Goal: Communication & Community: Answer question/provide support

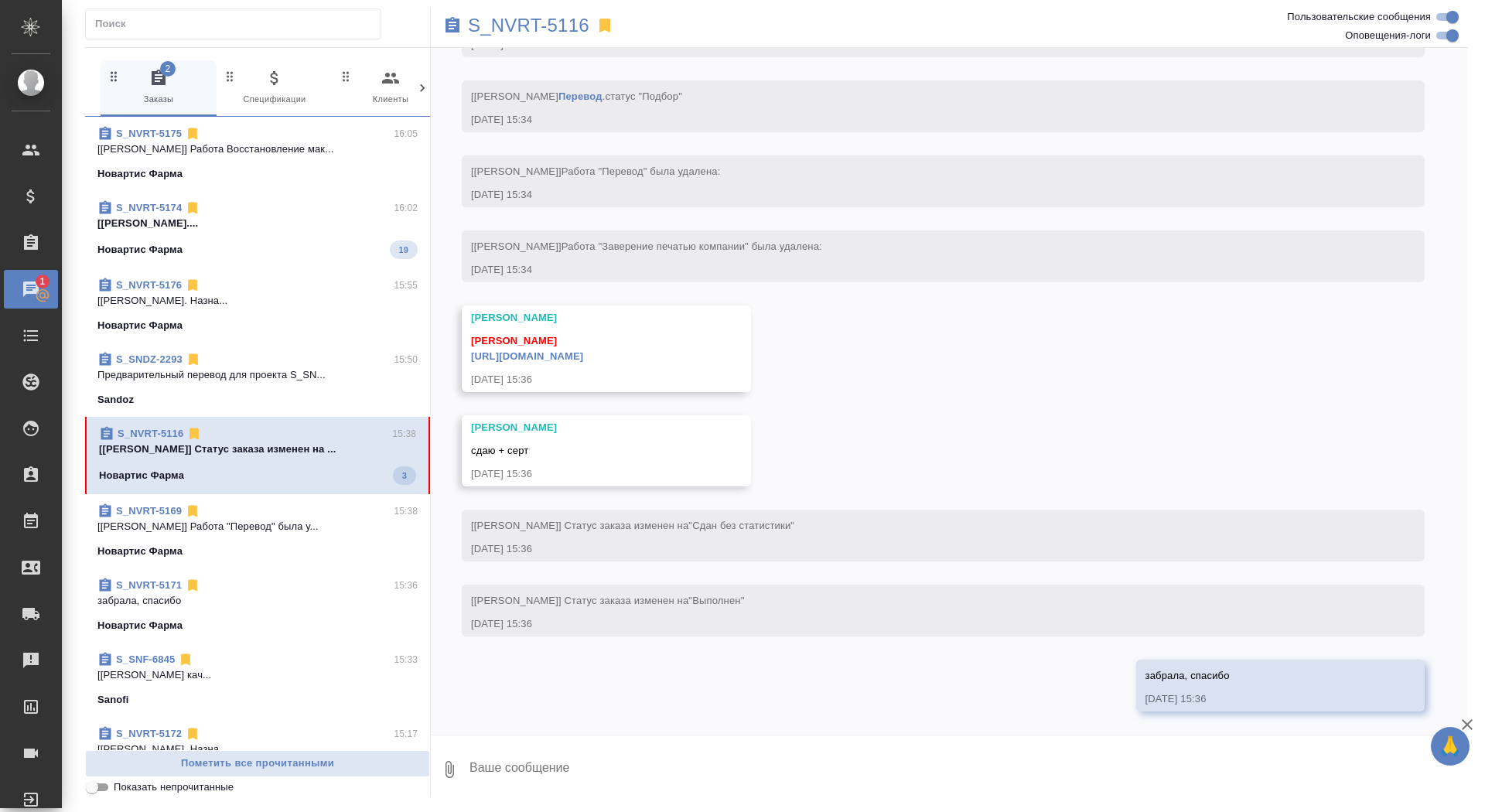
scroll to position [6758, 0]
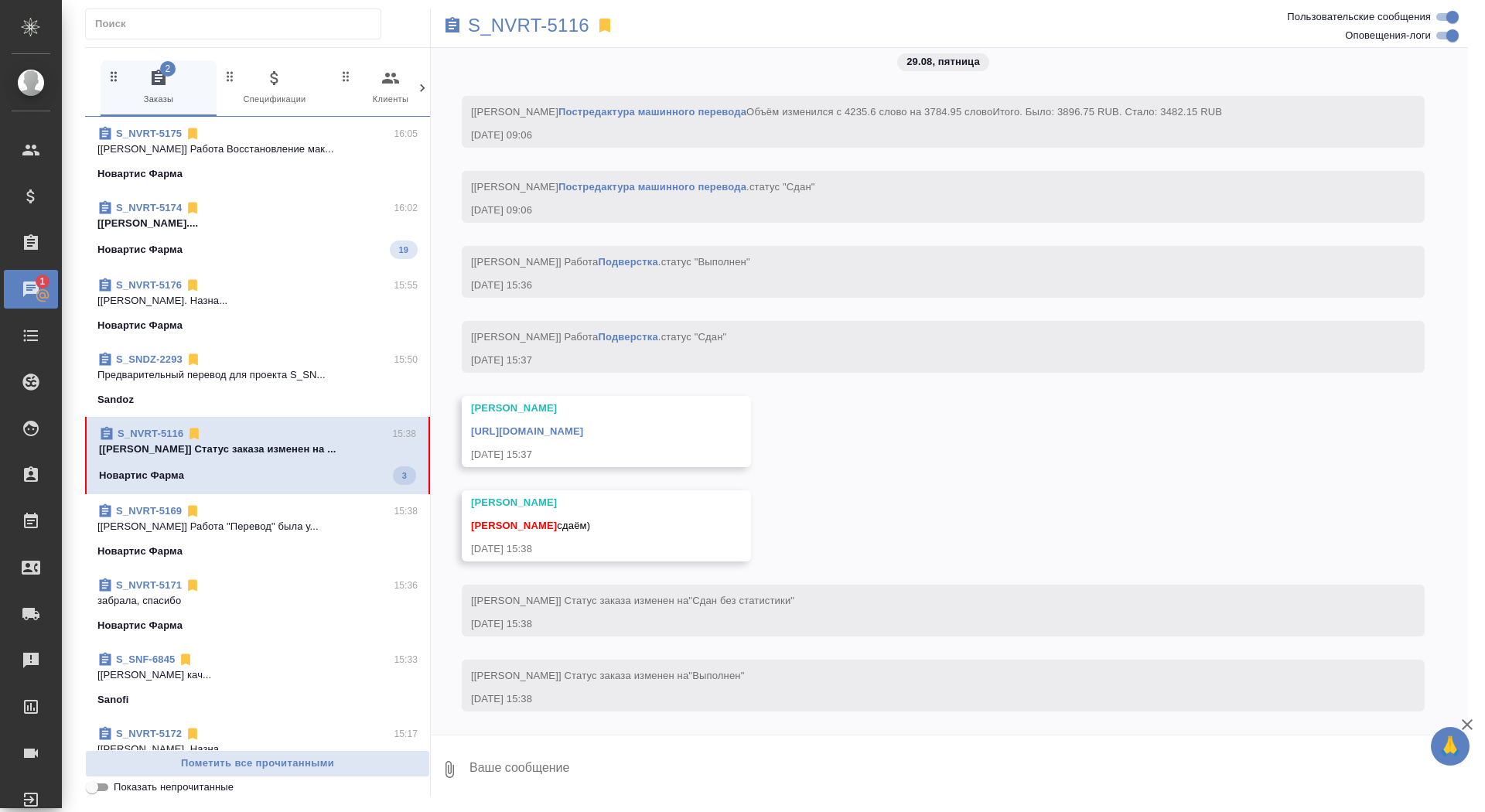
click at [607, 788] on textarea at bounding box center [968, 770] width 1000 height 53
type textarea "забрала, спасибо"
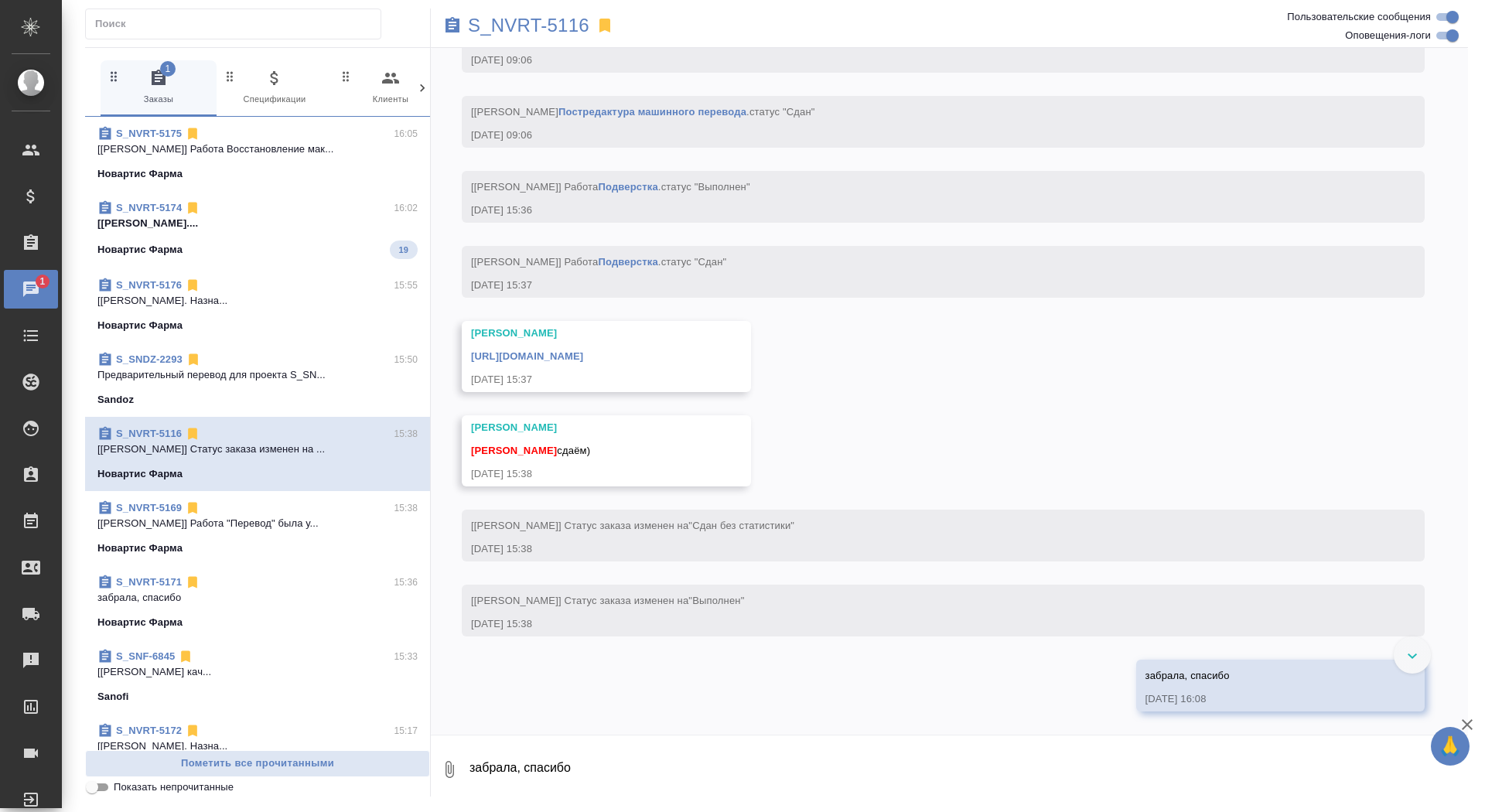
scroll to position [6914, 0]
click at [583, 356] on link "https://drive.awatera.com/apps/files/files/10032166?dir=/Shares/Novartos_Pharma…" at bounding box center [527, 357] width 112 height 12
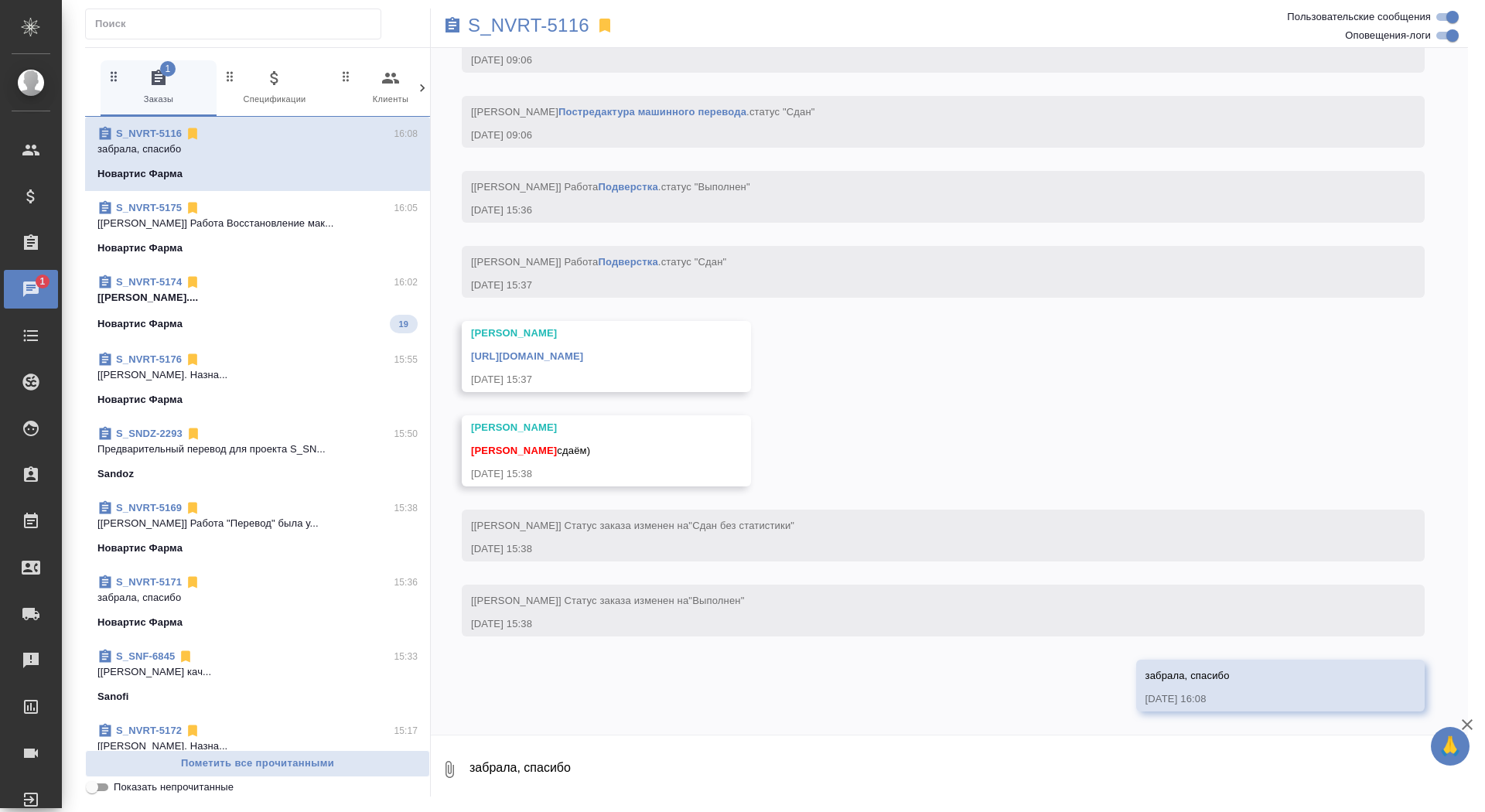
click at [265, 310] on span "S_NVRT-5174 16:02 [Малофеева Екатерина] Работа Подверстка.... Новартис Фарма 19" at bounding box center [257, 304] width 320 height 59
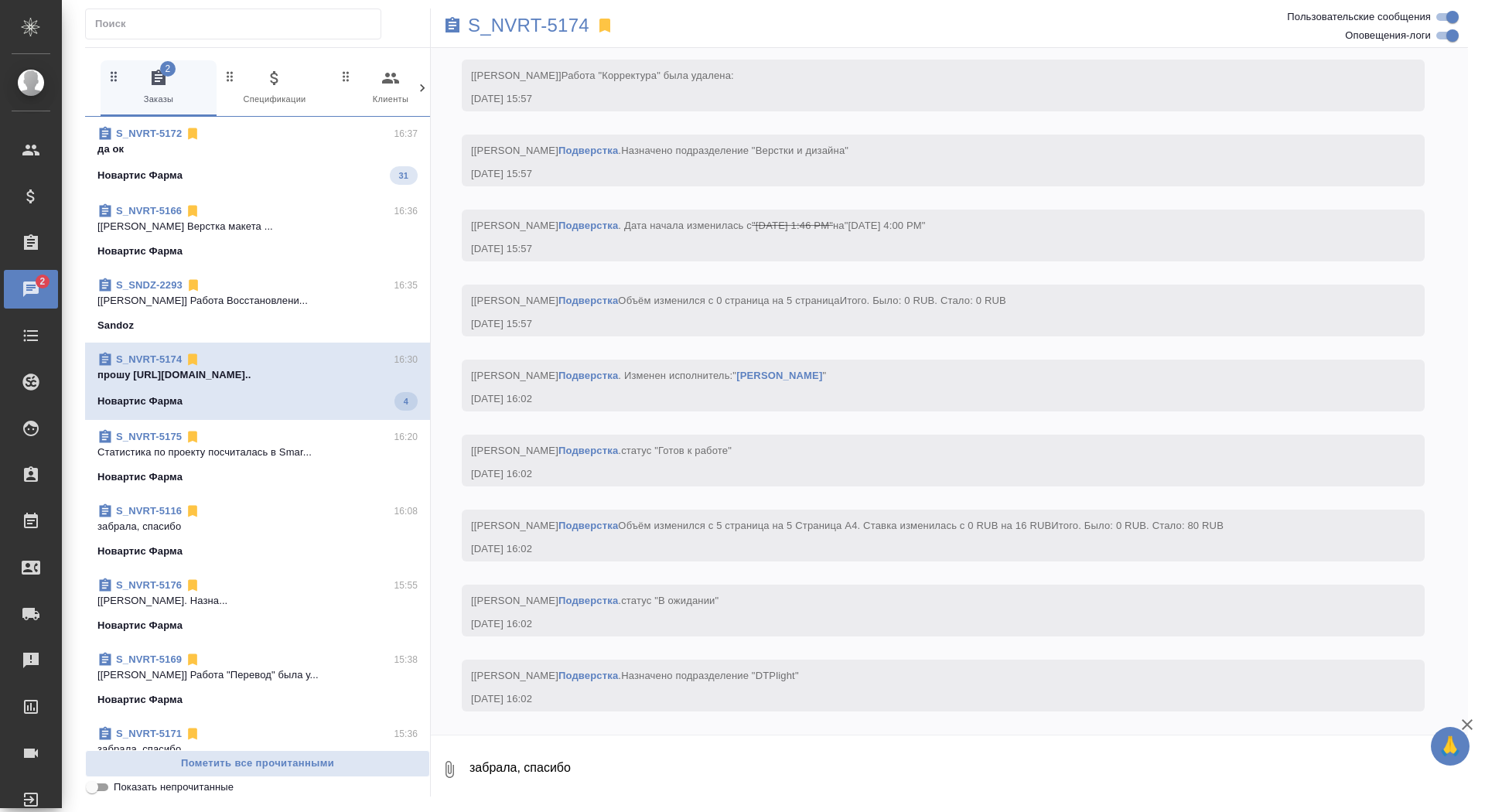
scroll to position [4745, 0]
click at [281, 135] on div "S_NVRT-5172 16:37" at bounding box center [257, 134] width 320 height 16
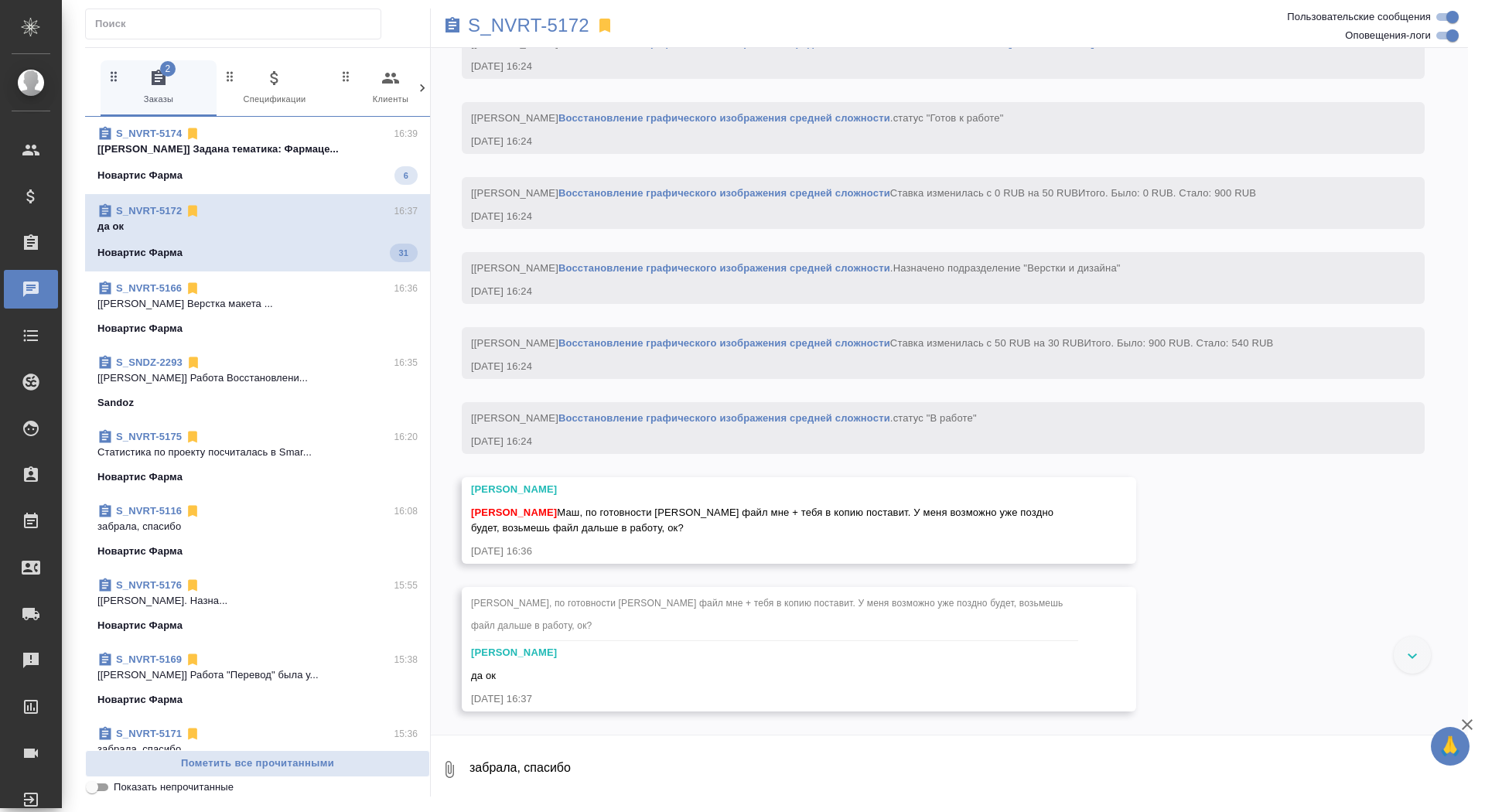
click at [281, 134] on div "S_NVRT-5174 16:39" at bounding box center [257, 134] width 320 height 16
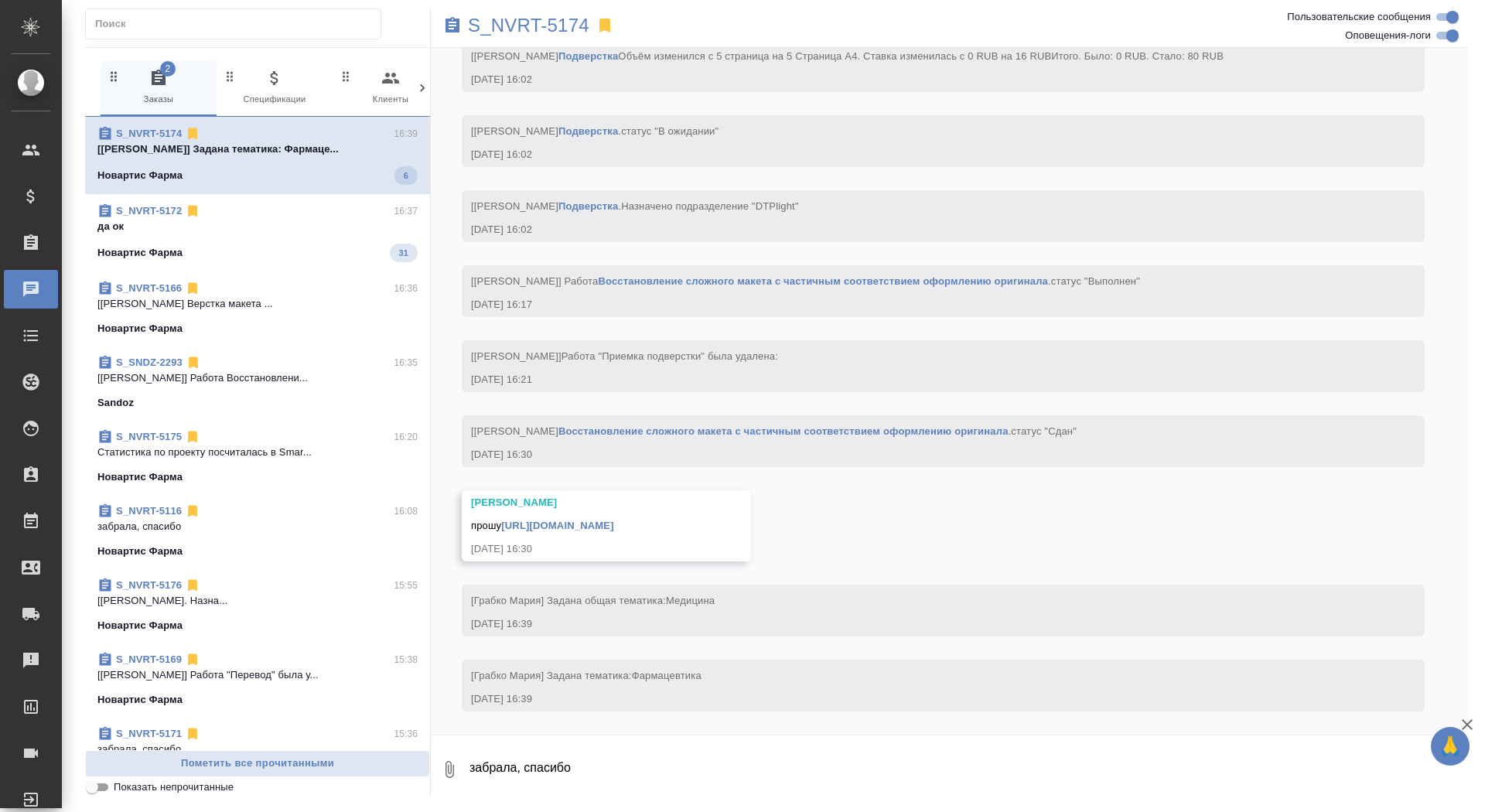
scroll to position [5230, 0]
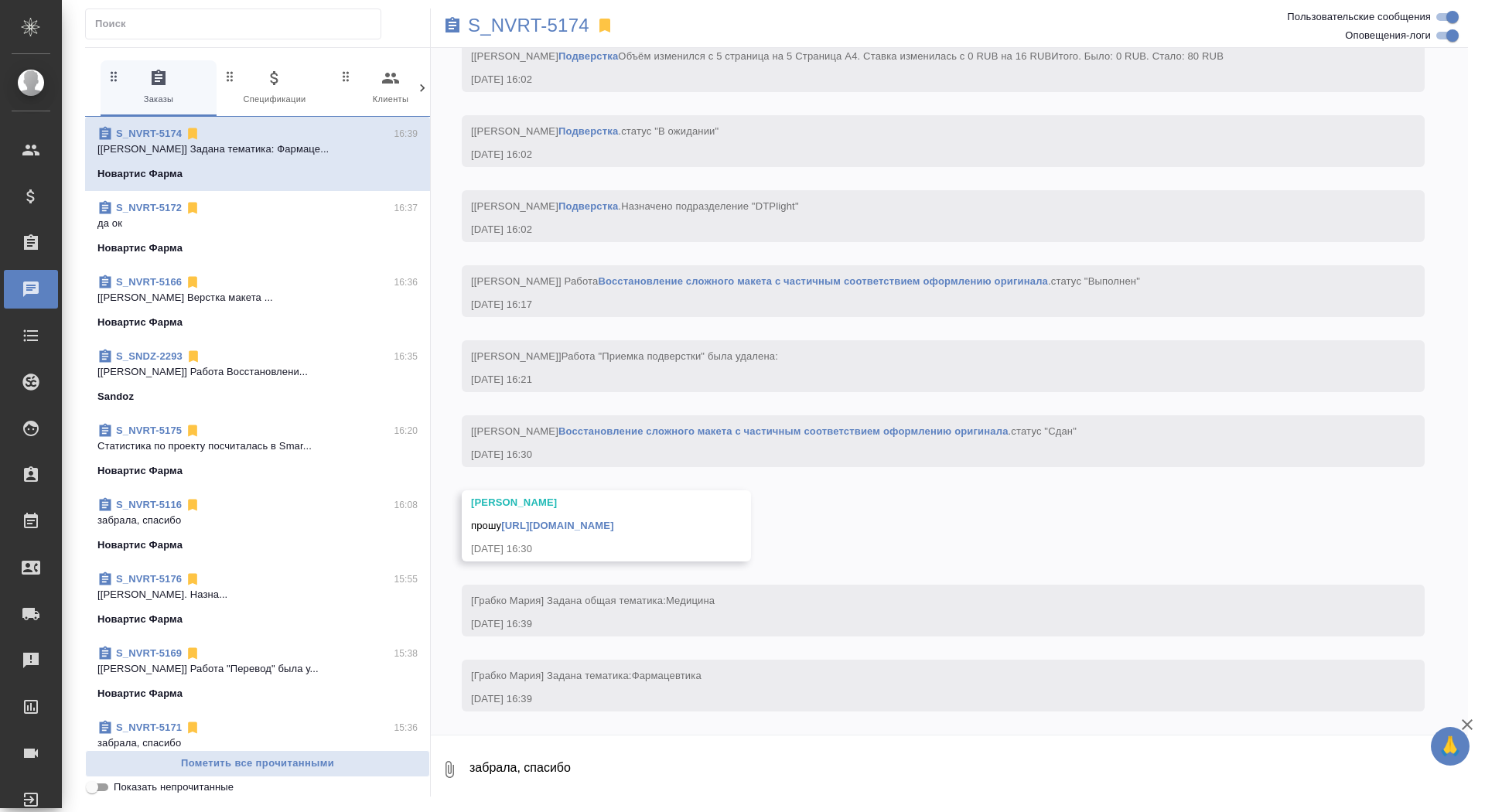
click at [281, 134] on div "S_NVRT-5174 16:39" at bounding box center [257, 134] width 320 height 16
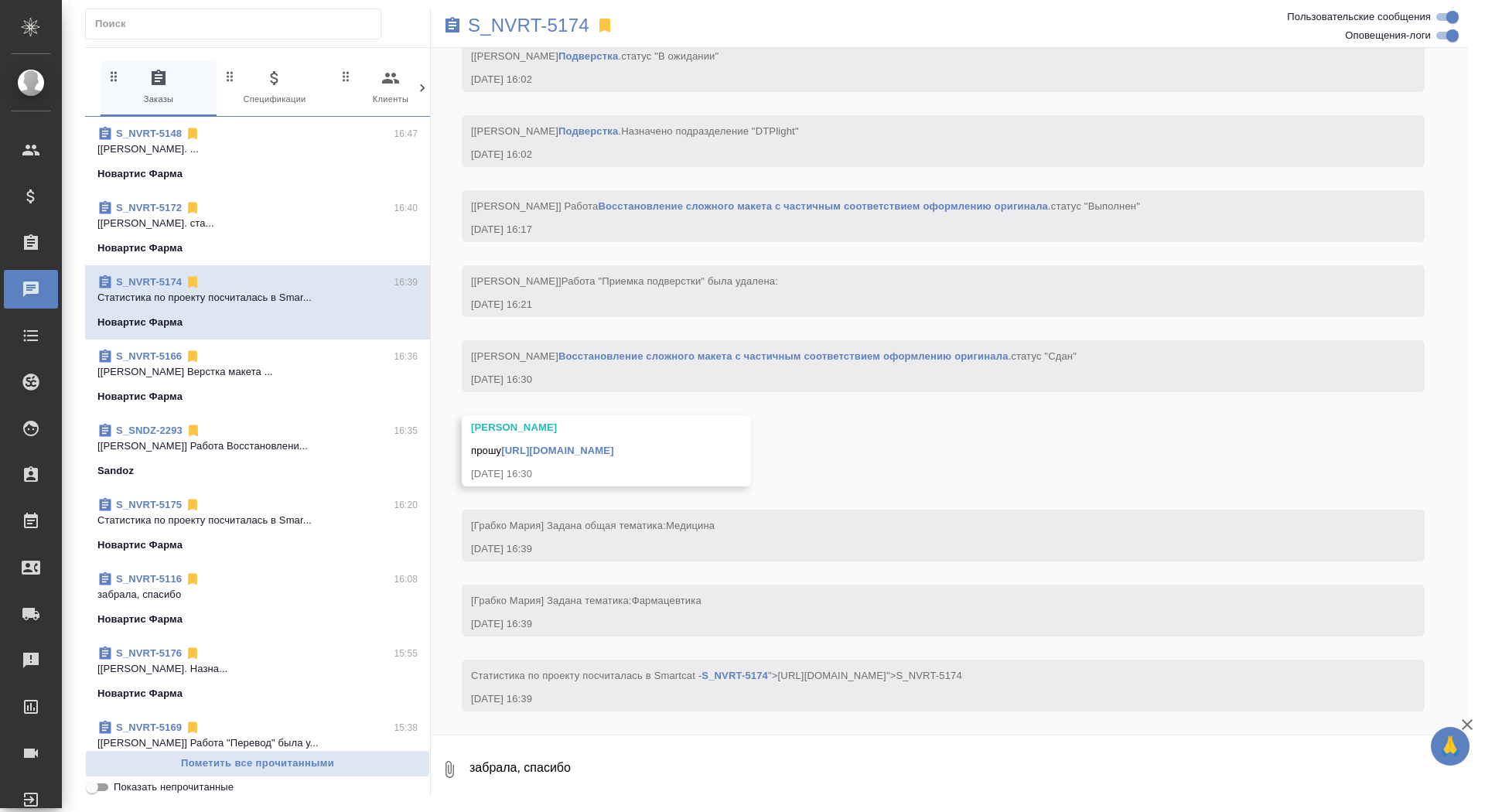
scroll to position [5304, 0]
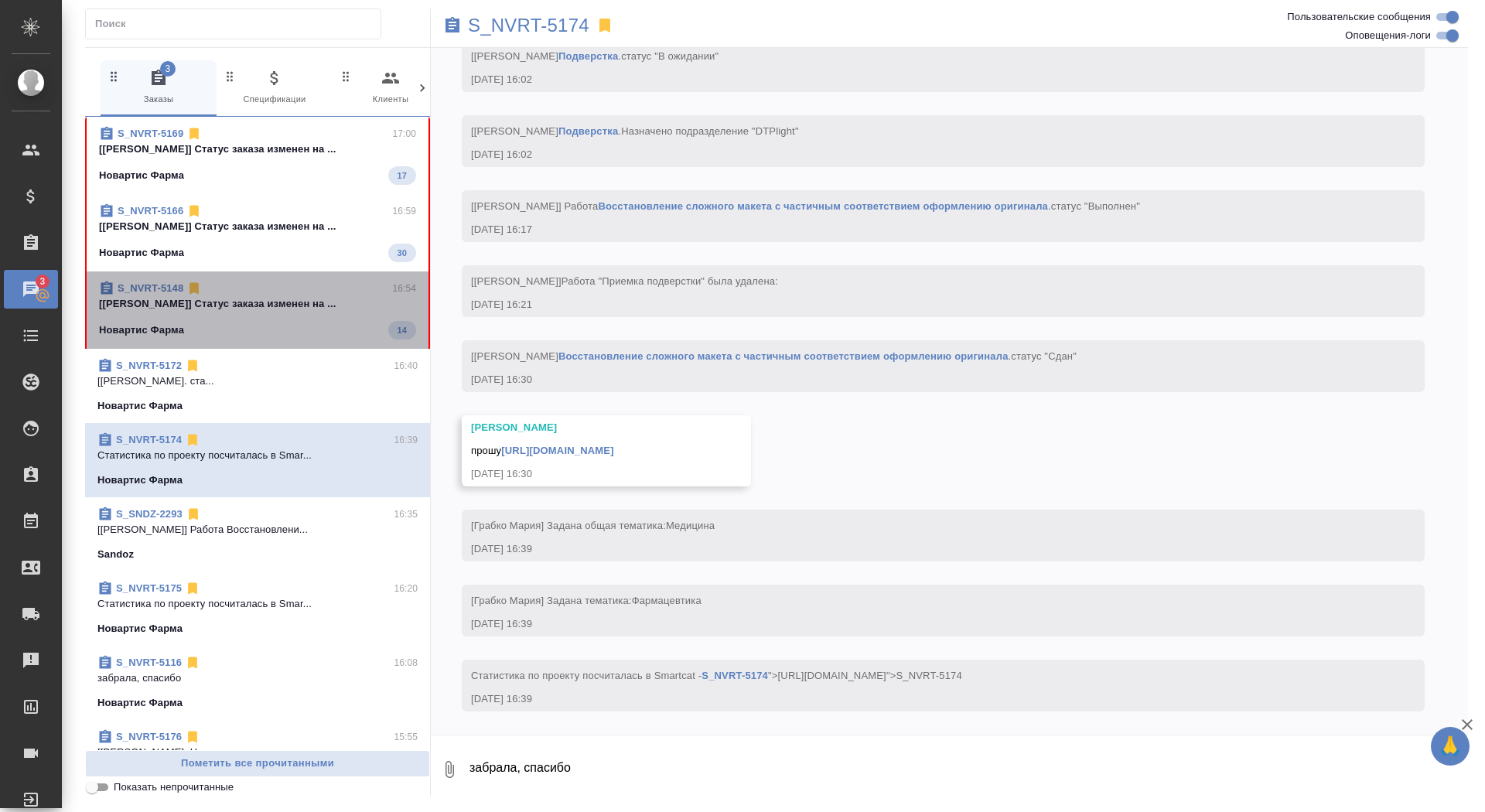
click at [241, 341] on div "S_NVRT-5148 16:54 [Грабко Мария] Статус заказа изменен на ... Новартис Фарма 14" at bounding box center [258, 310] width 345 height 77
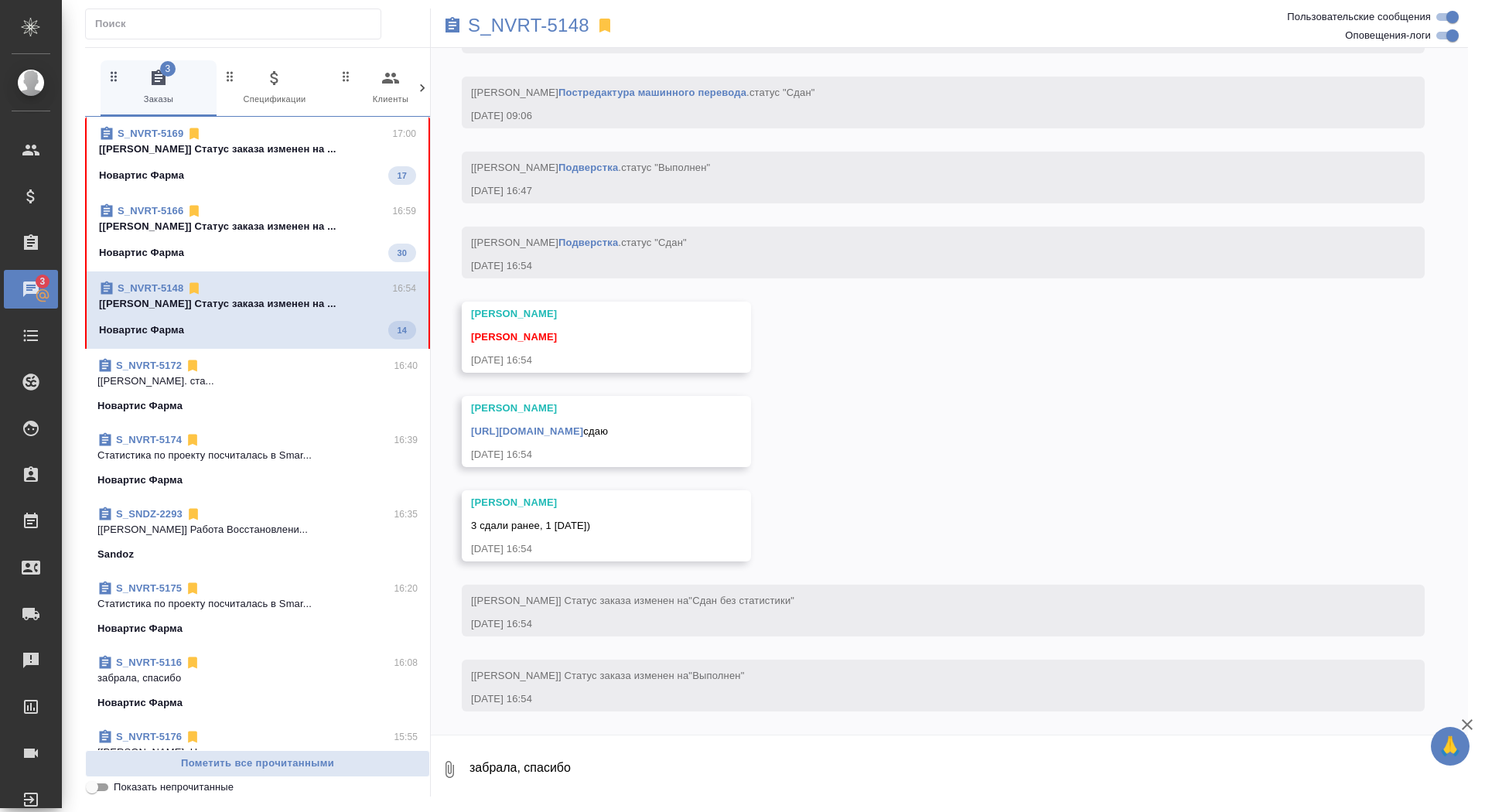
scroll to position [11981, 0]
click at [635, 764] on textarea "забрала, спасибо" at bounding box center [968, 770] width 1000 height 53
type textarea "забрала, спасибо"
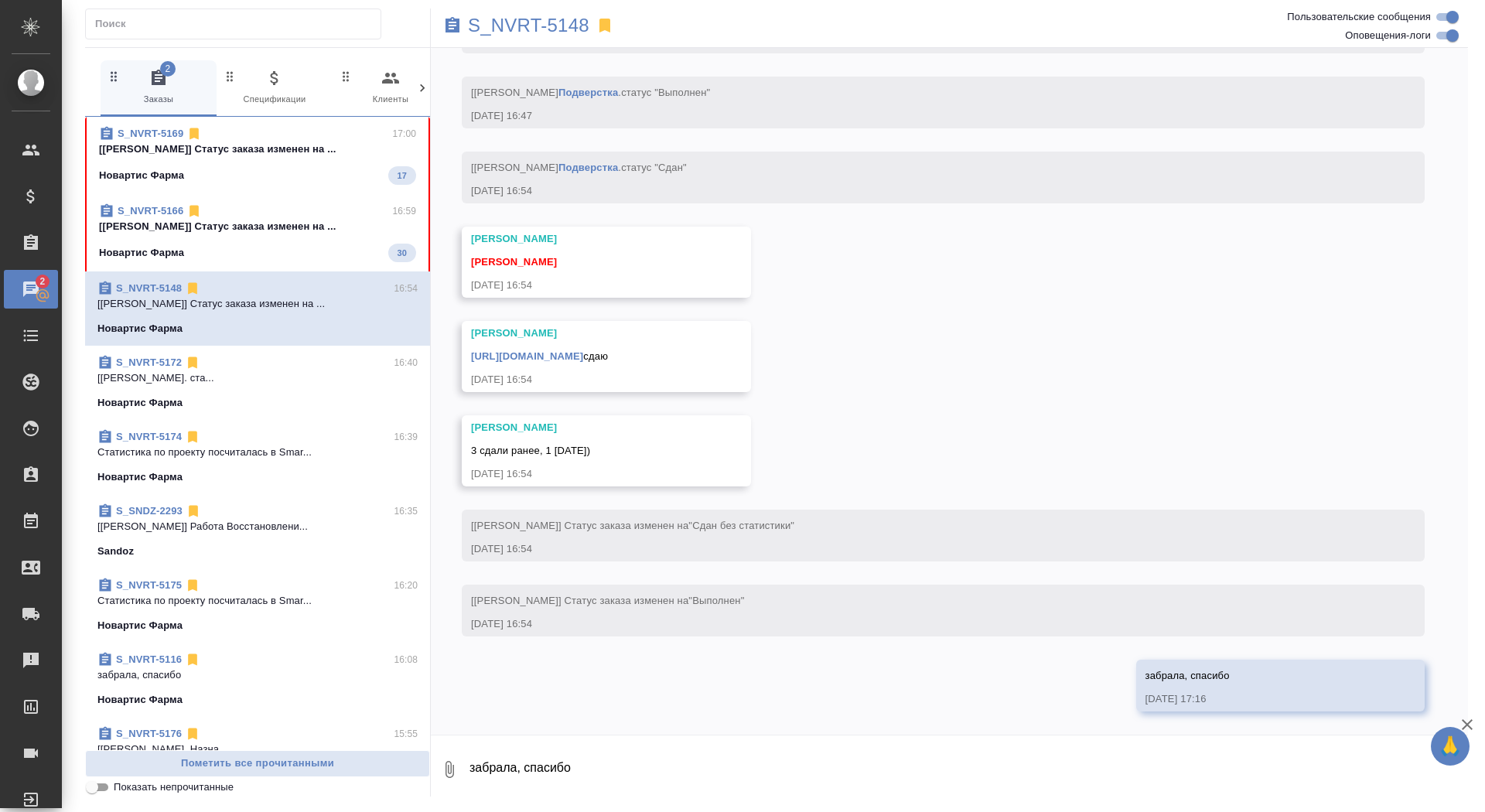
scroll to position [12057, 0]
click at [583, 351] on link "https://drive.awatera.com/apps/files/files/10247750?dir=/Shares/Novartos_Pharma…" at bounding box center [527, 357] width 112 height 12
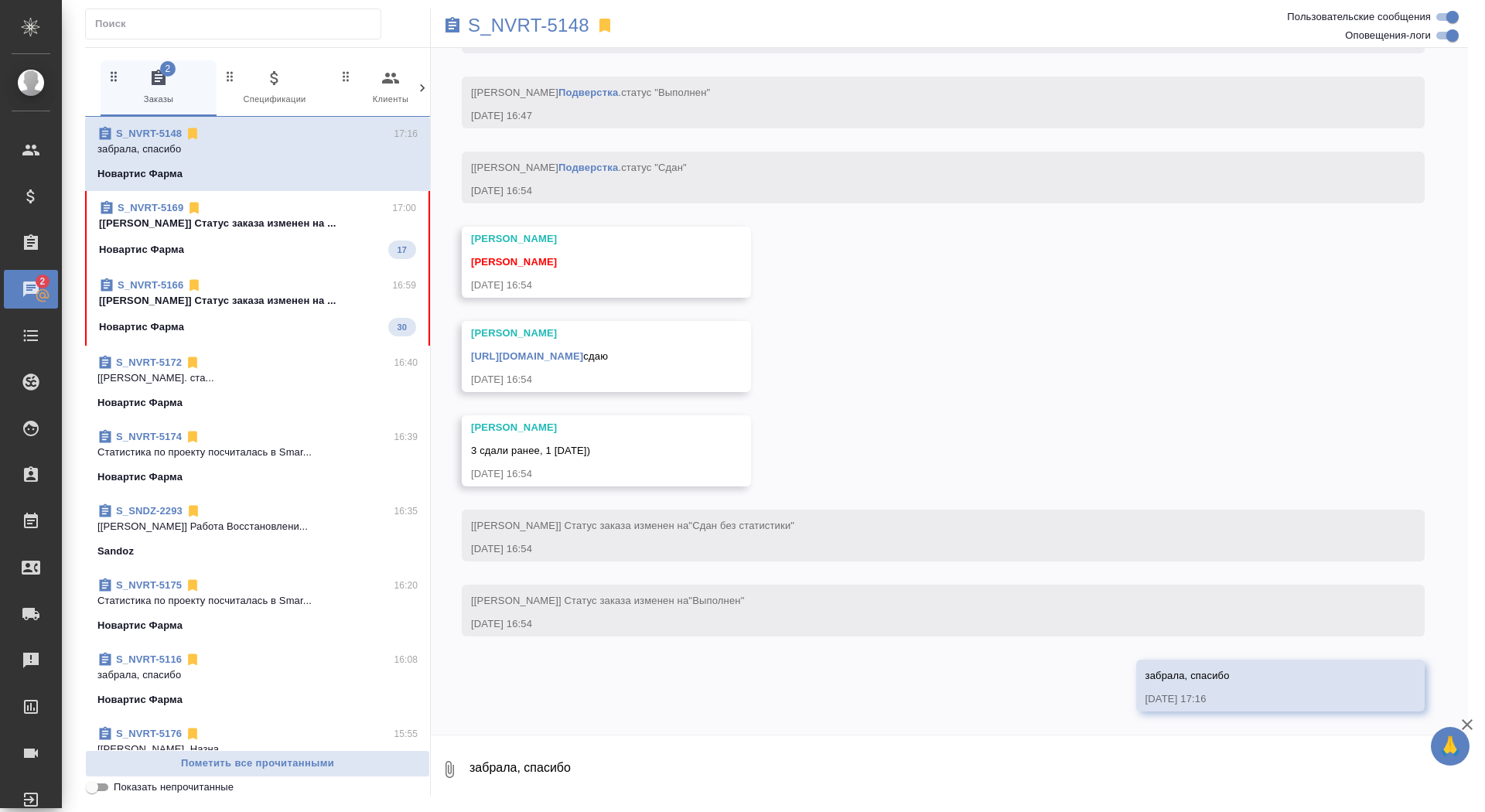
click at [309, 216] on p "[[PERSON_NAME]] Статус заказа изменен на ..." at bounding box center [258, 223] width 317 height 16
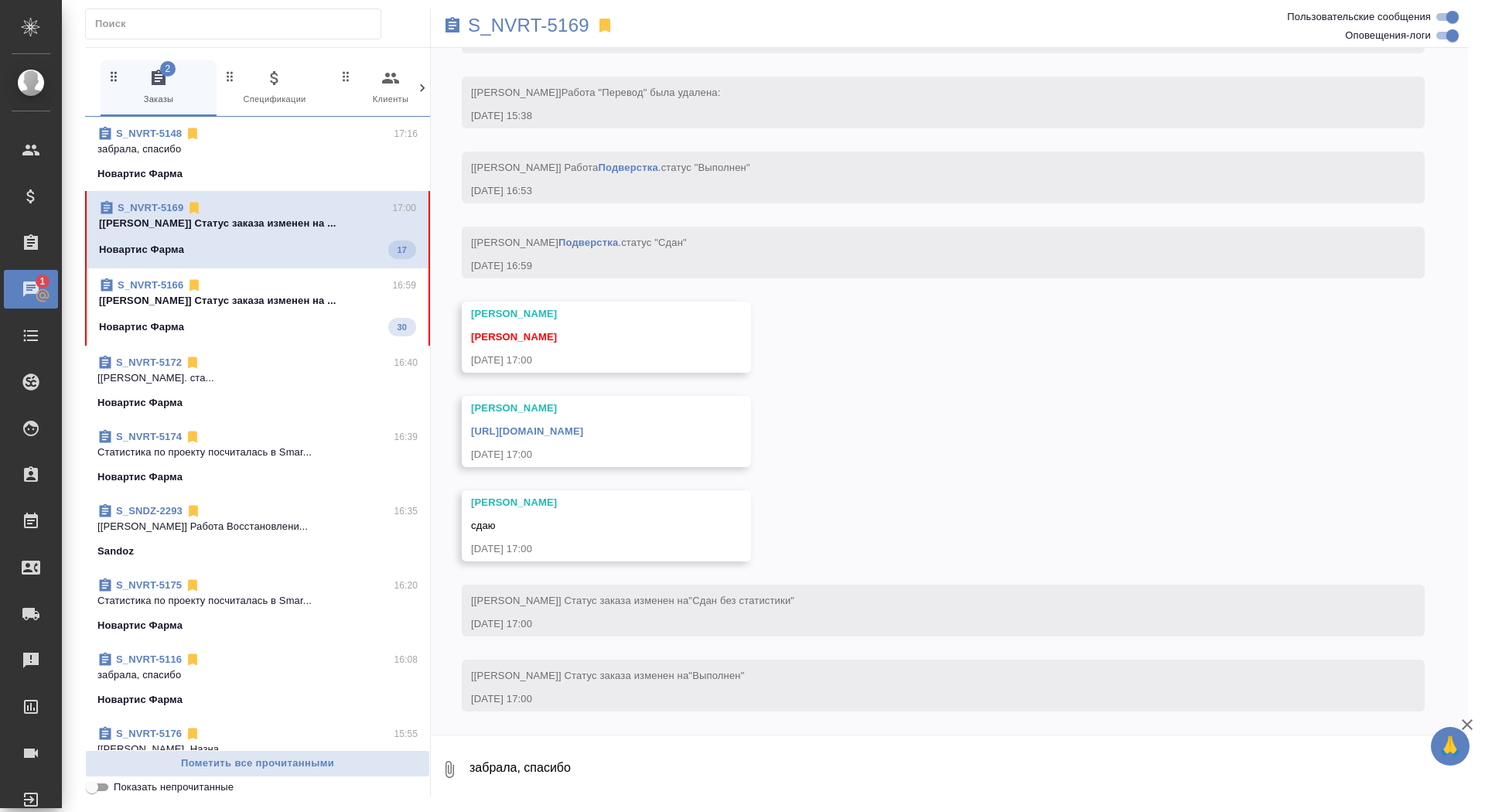
click at [615, 770] on textarea "забрала, спасибо" at bounding box center [968, 770] width 1000 height 53
type textarea "щ"
type textarea "забрала, спасибо"
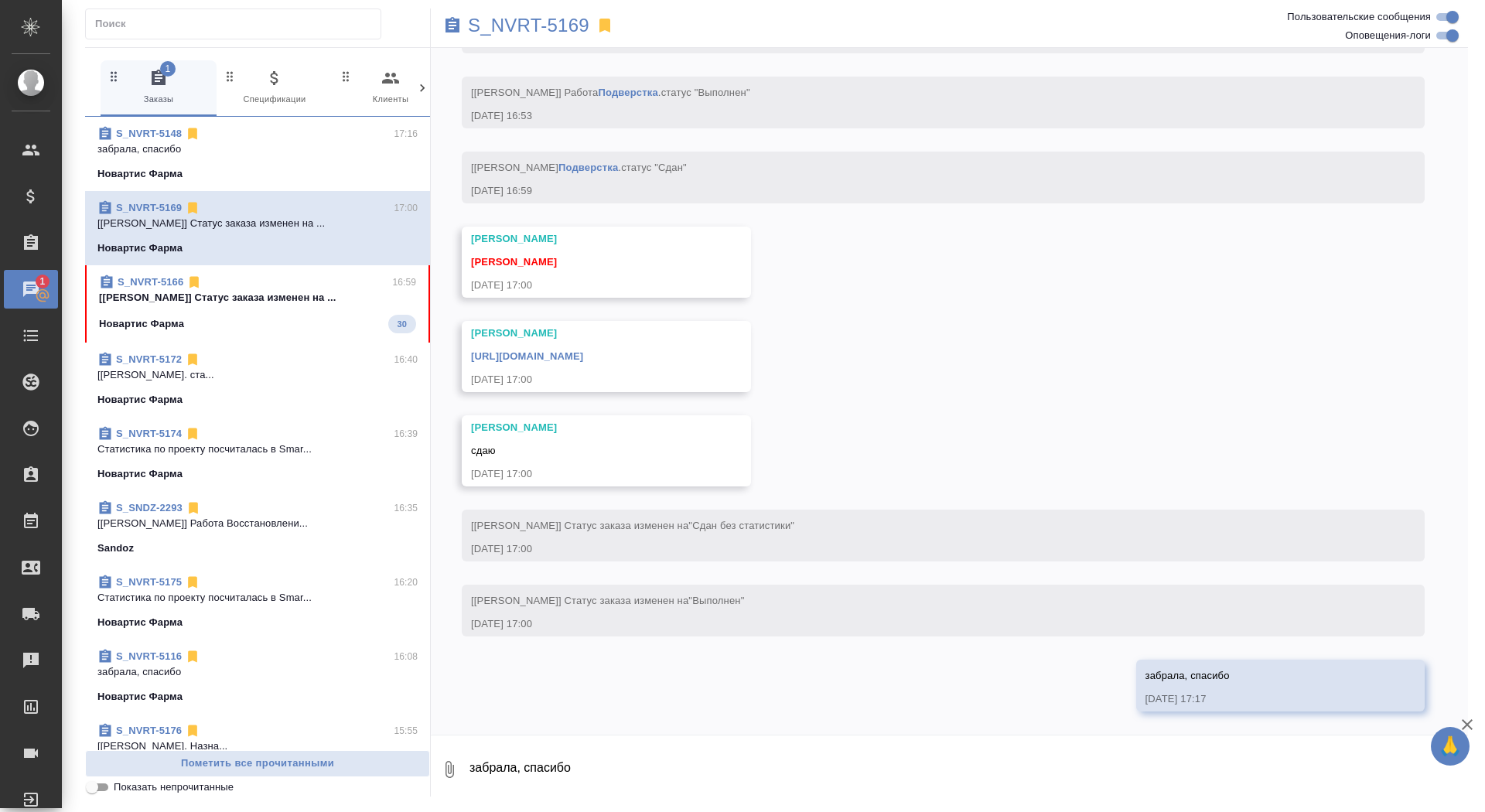
scroll to position [7806, 0]
click at [696, 365] on div "Грабко Мария https://drive.awatera.com/apps/files/files/10219983?dir=/Shares/No…" at bounding box center [584, 356] width 226 height 62
click at [583, 358] on link "https://drive.awatera.com/apps/files/files/10219983?dir=/Shares/Novartos_Pharma…" at bounding box center [527, 357] width 112 height 12
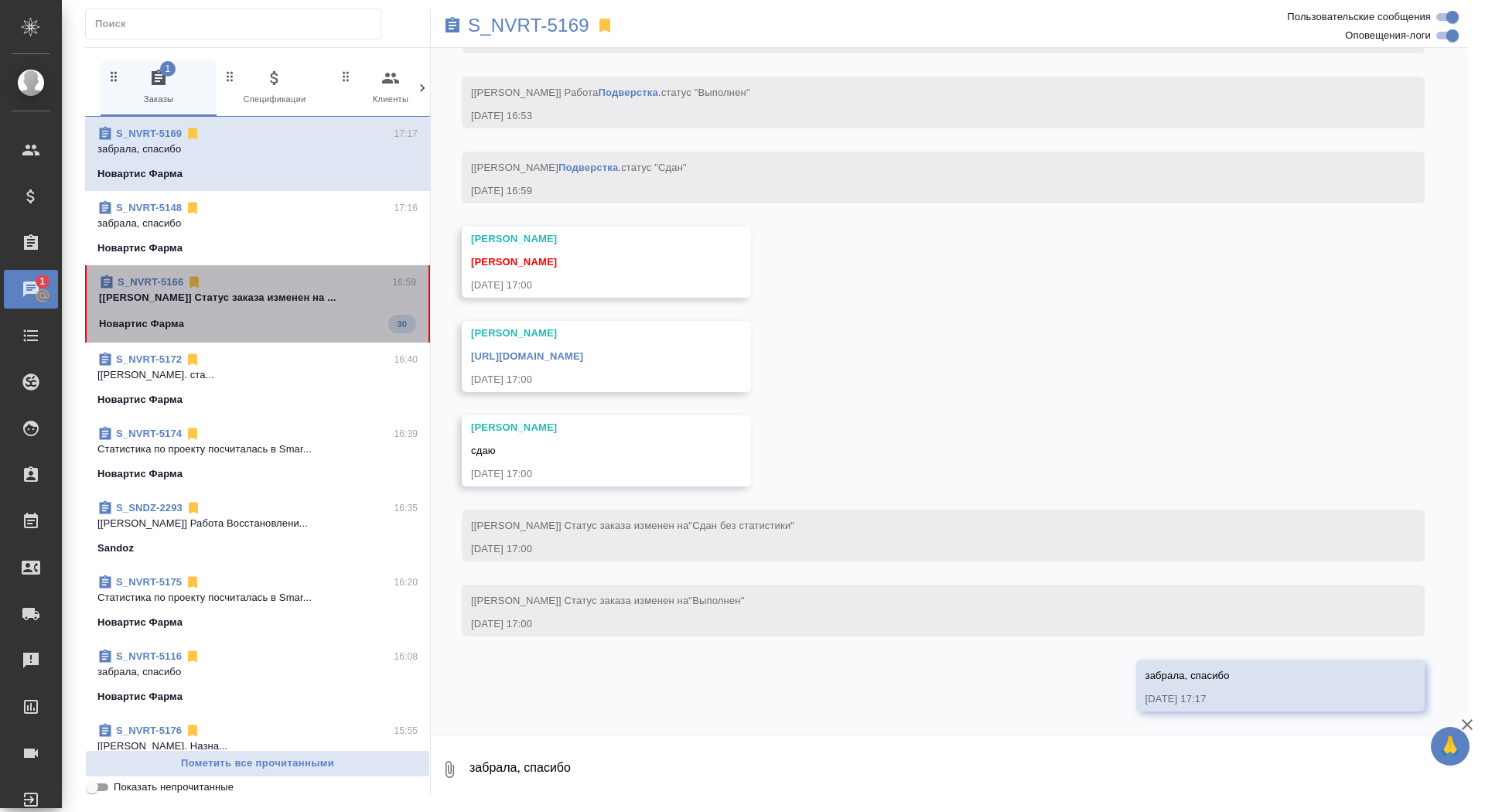
click at [279, 334] on div "S_NVRT-5166 16:59 [Грабко Мария] Статус заказа изменен на ... Новартис Фарма 30" at bounding box center [258, 304] width 345 height 77
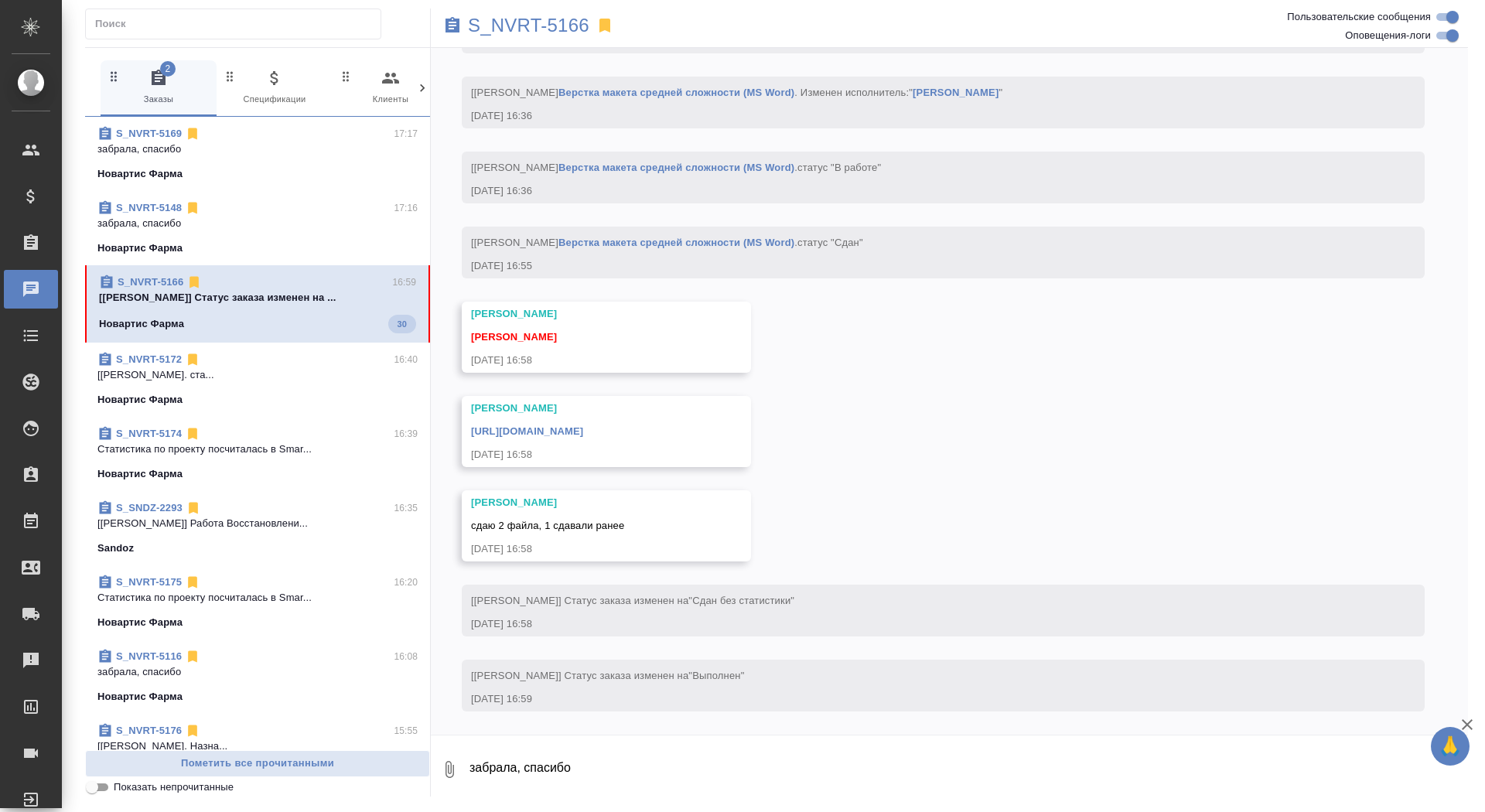
click at [684, 772] on textarea "забрала, спасибо" at bounding box center [968, 770] width 1000 height 53
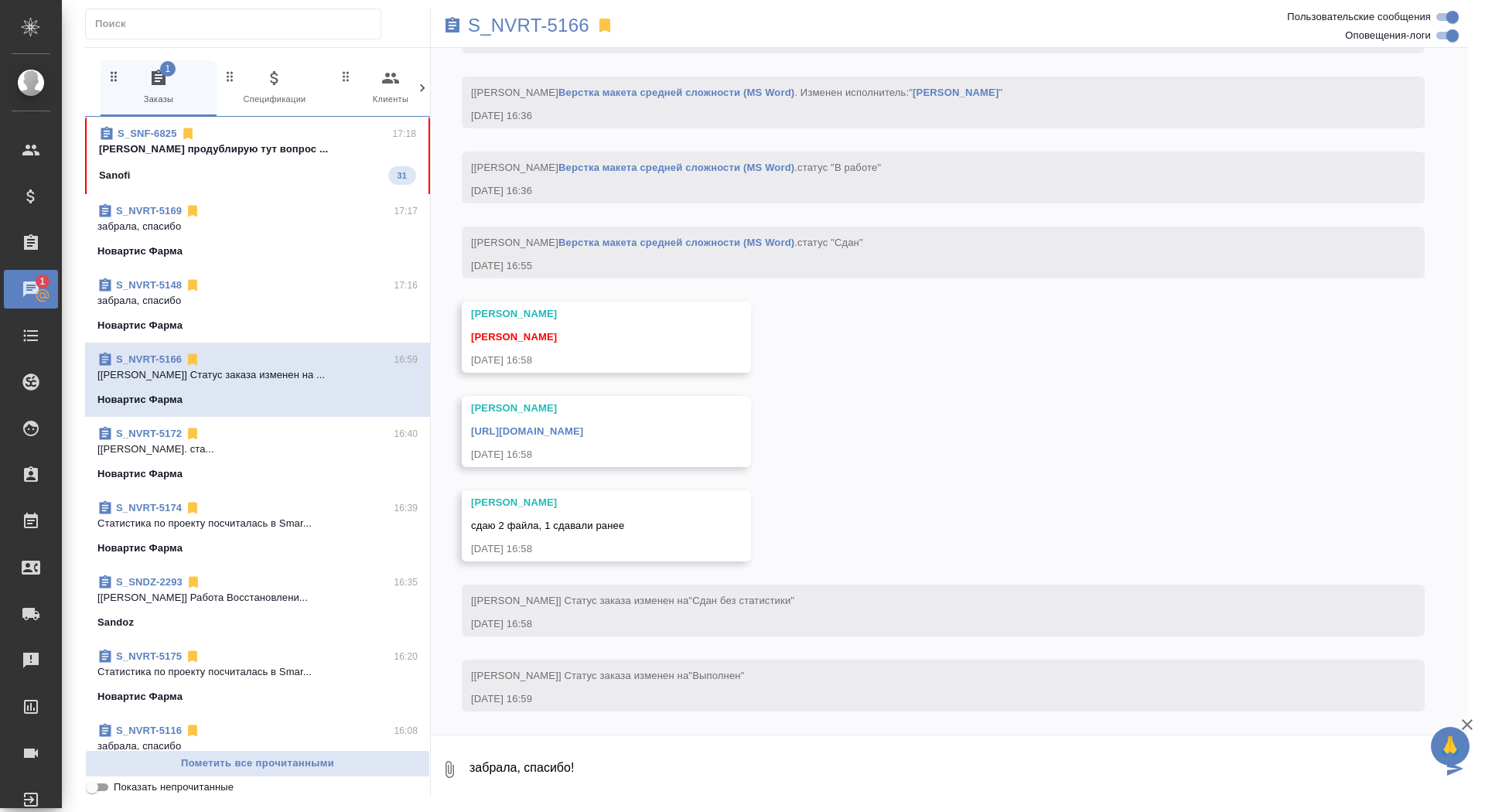
type textarea "забрала, спасибо!"
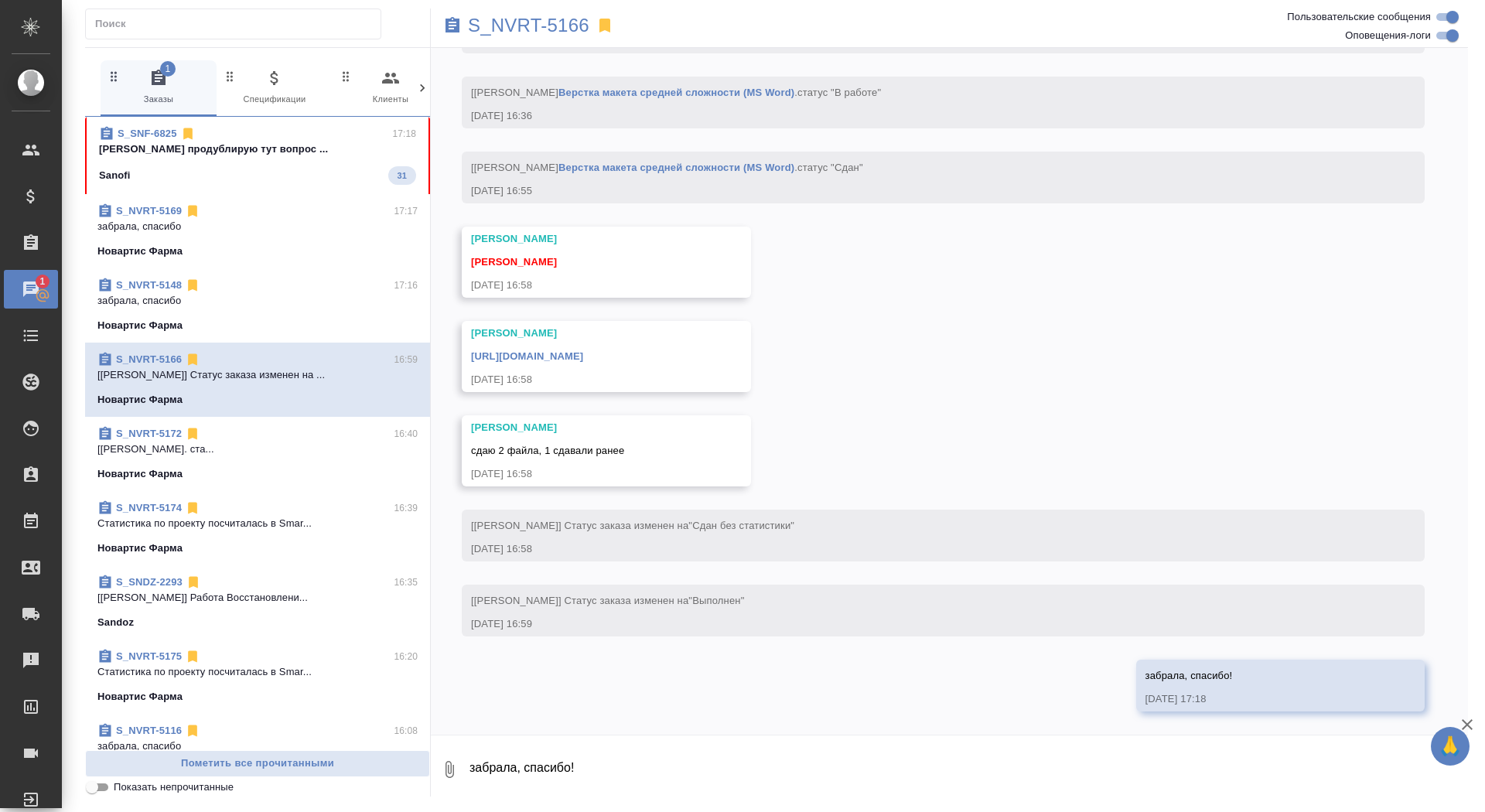
scroll to position [13732, 0]
click at [583, 356] on link "https://drive.awatera.com/apps/files/files/10247832?dir=/Shares/Novartos_Pharma…" at bounding box center [527, 357] width 112 height 12
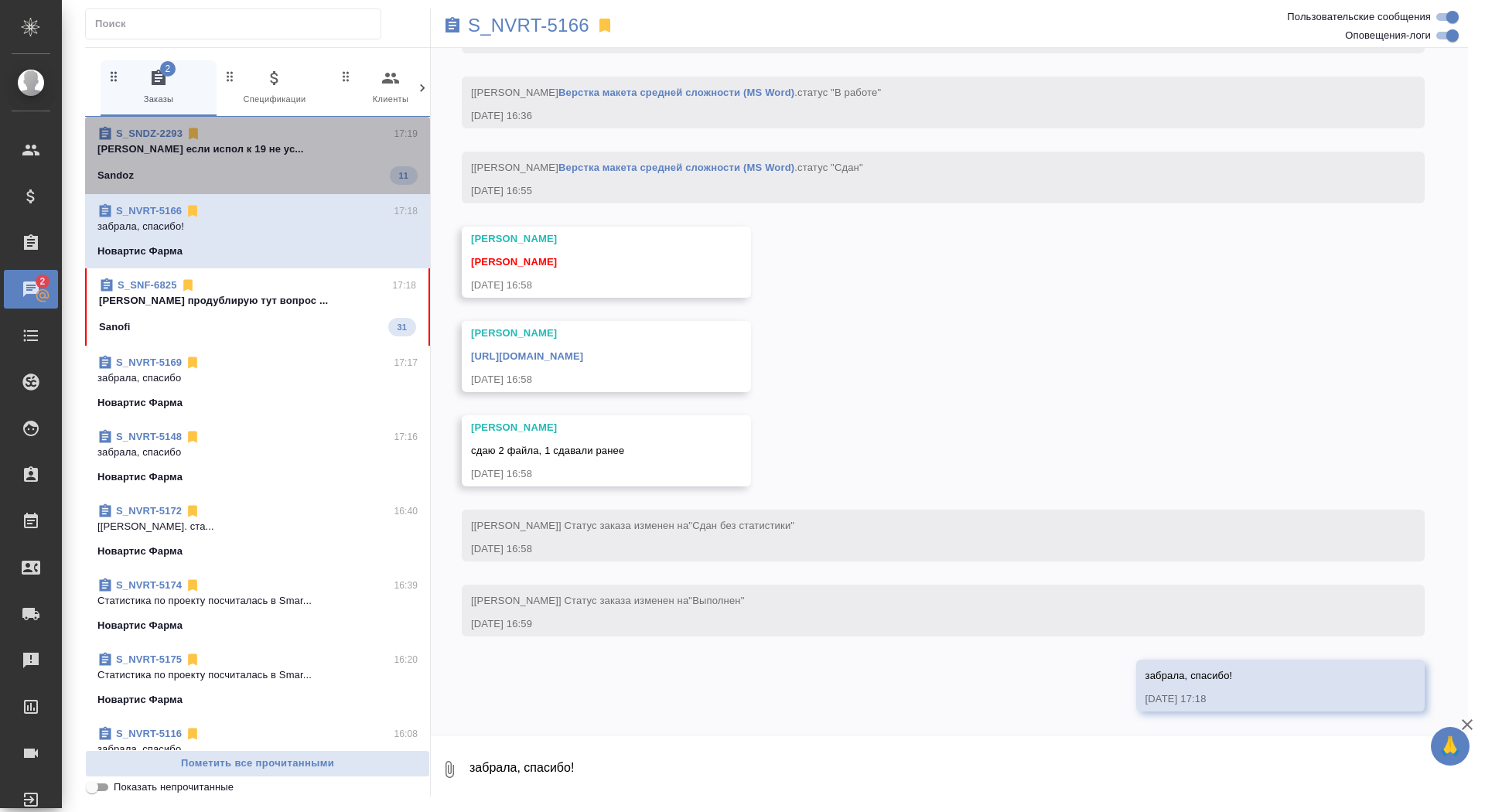
click at [312, 167] on div "Sandoz 11" at bounding box center [257, 175] width 320 height 19
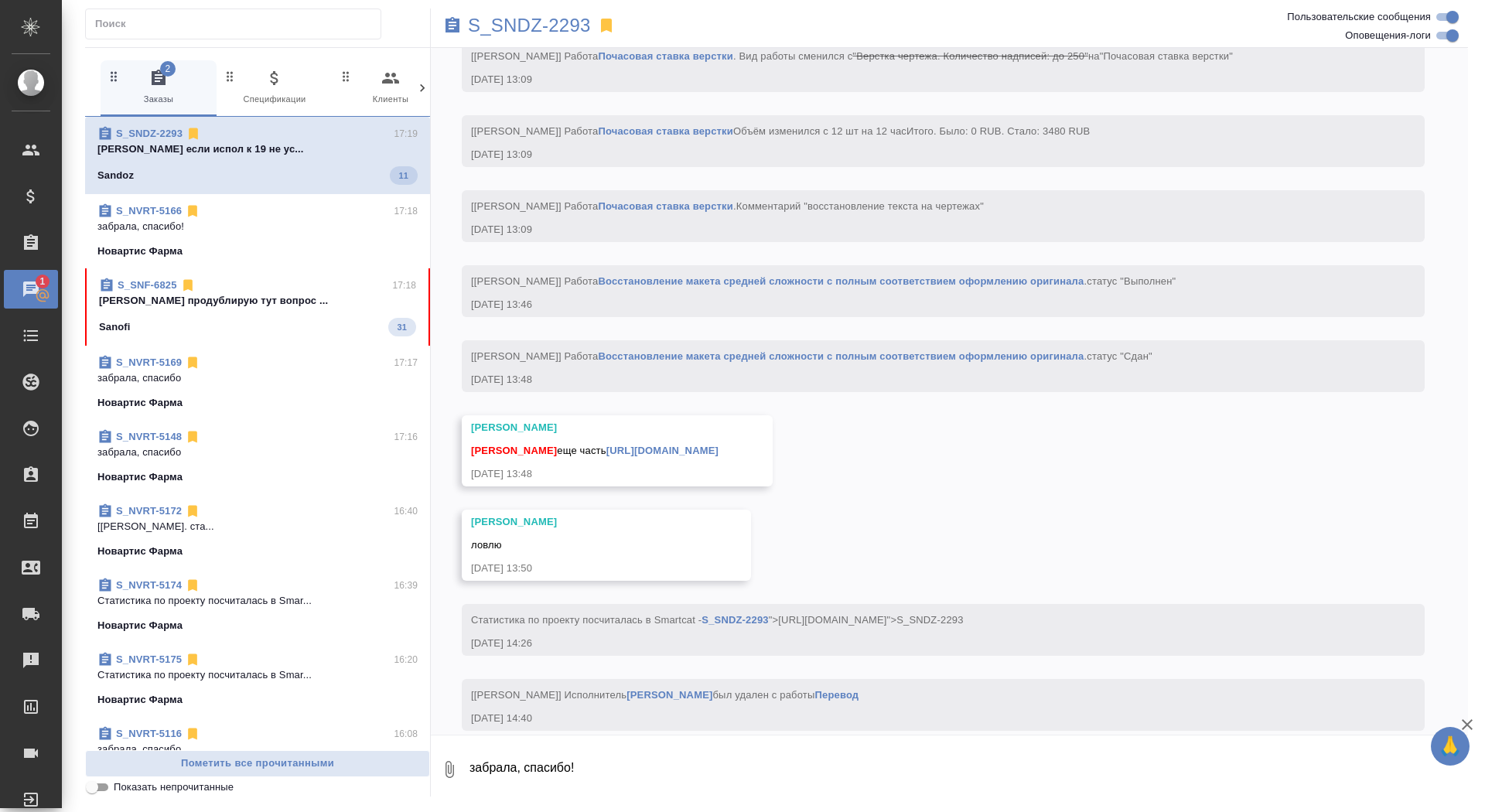
scroll to position [25070, 0]
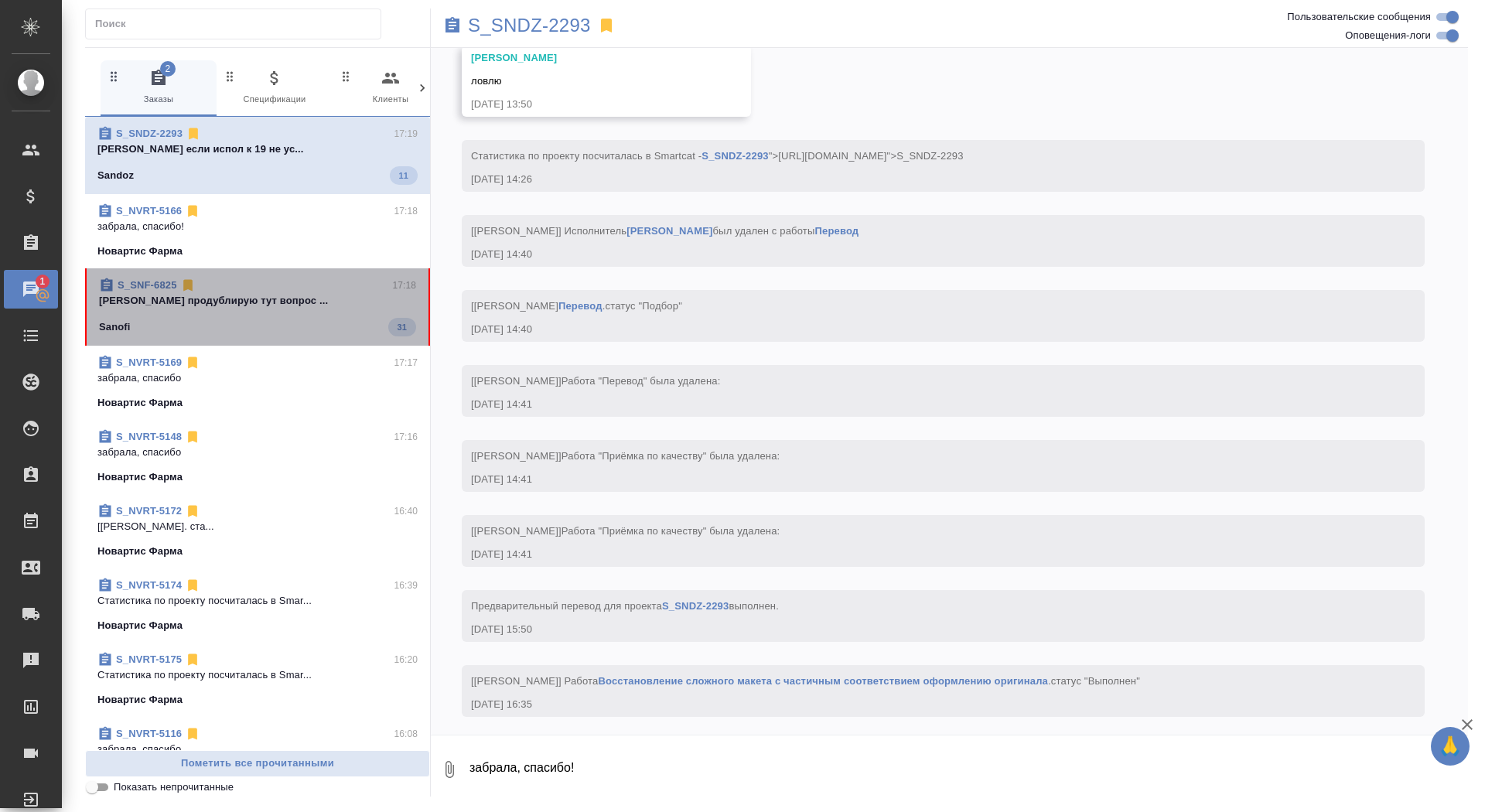
click at [298, 313] on span "S_SNF-6825 17:18 Сайдашева Диляра продублирую тут вопрос ... Sanofi 31" at bounding box center [258, 307] width 317 height 59
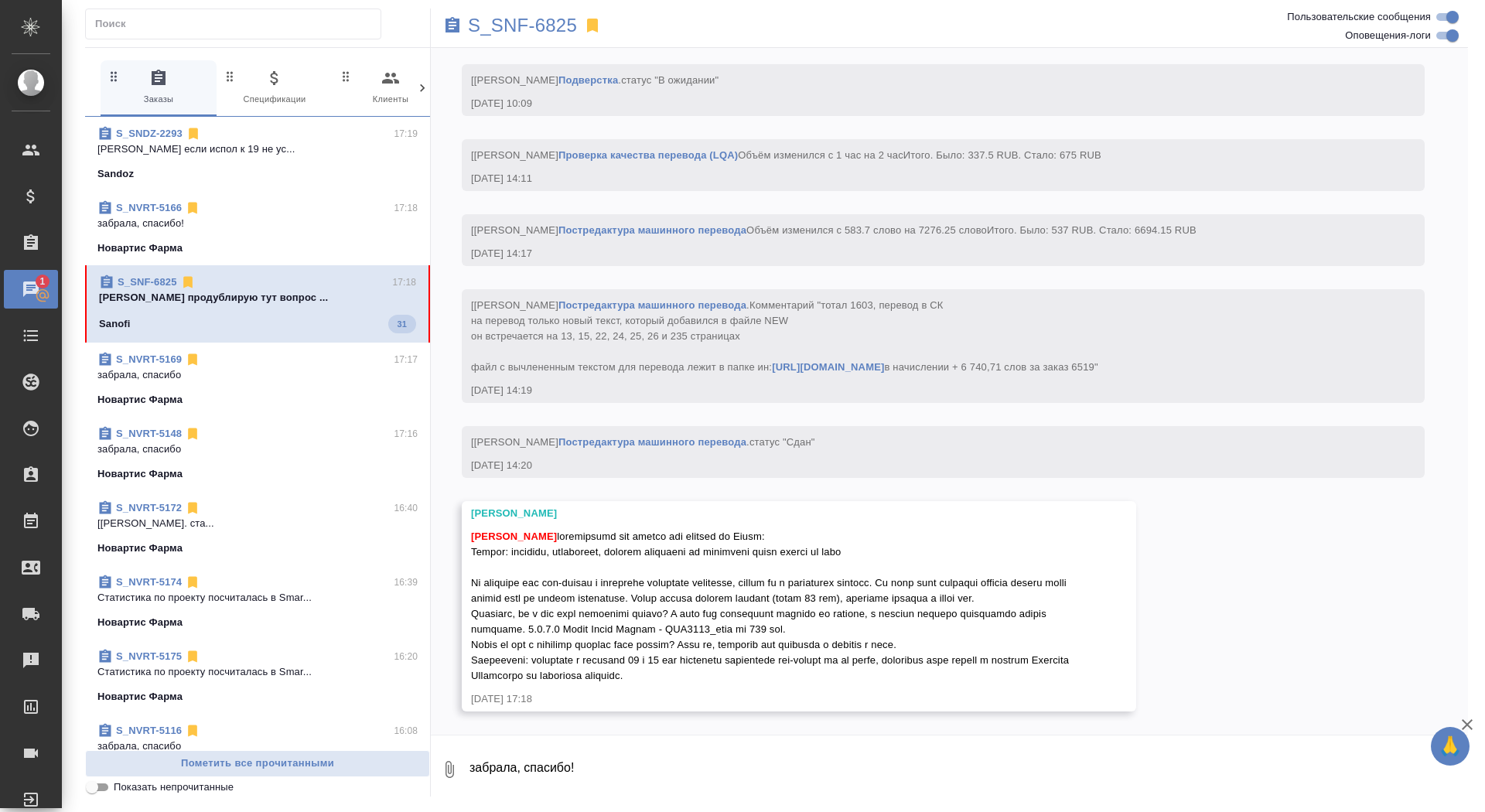
scroll to position [11185, 0]
click at [546, 24] on p "S_SNF-6825" at bounding box center [522, 25] width 109 height 16
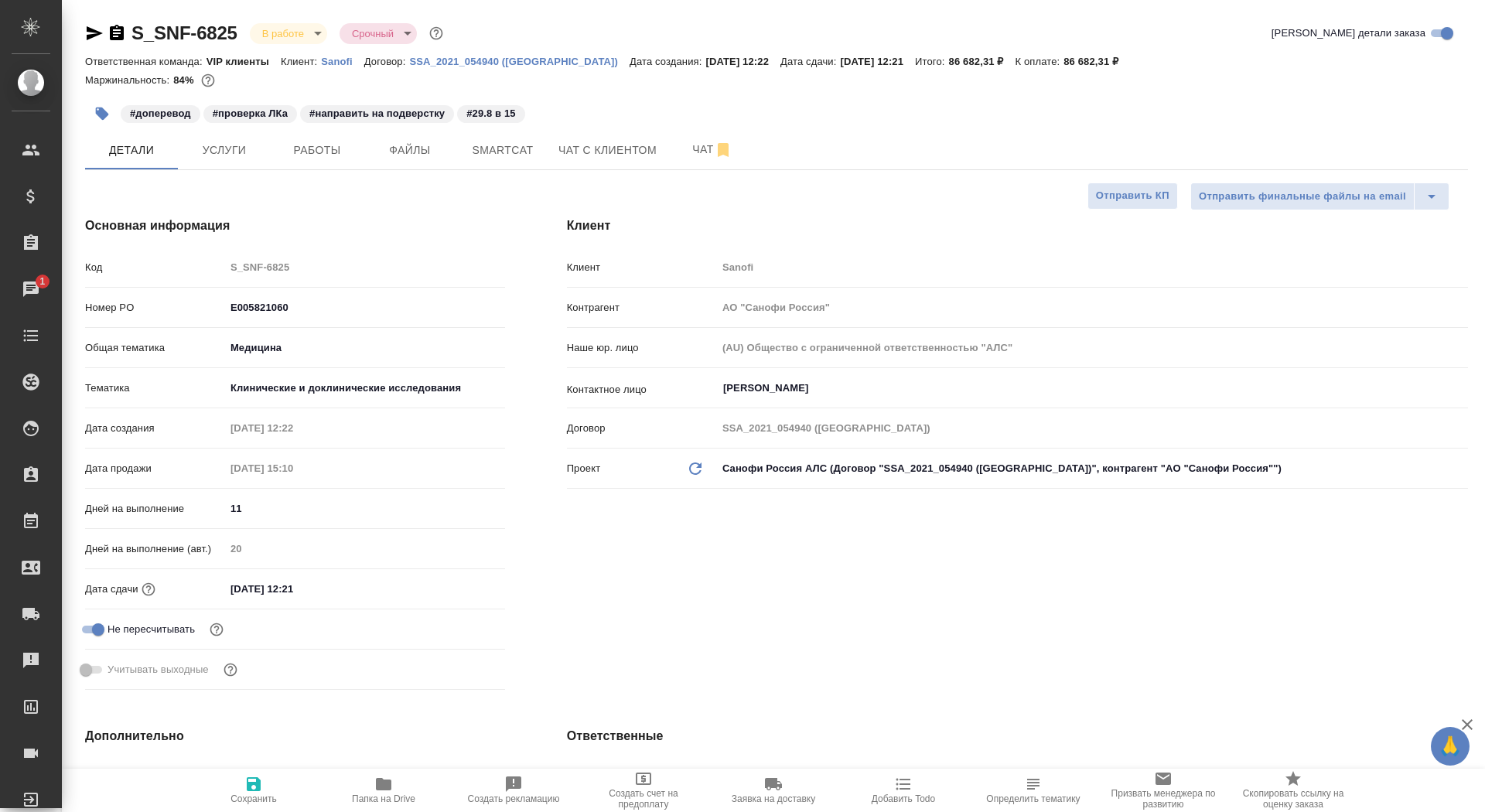
select select "RU"
click at [693, 142] on span "Чат" at bounding box center [712, 150] width 74 height 20
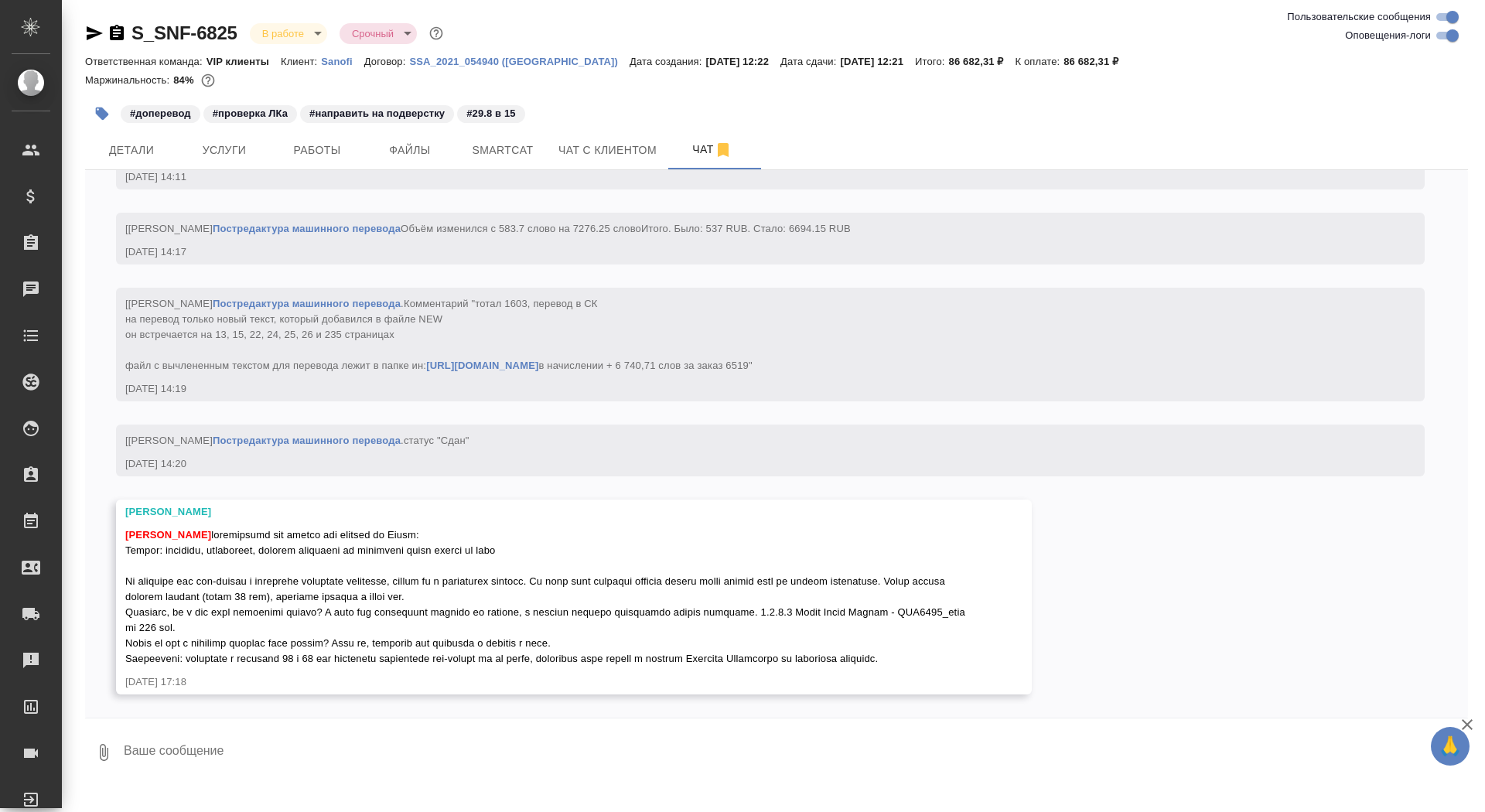
scroll to position [11084, 0]
drag, startPoint x: 127, startPoint y: 564, endPoint x: 428, endPoint y: 653, distance: 313.9
click at [428, 655] on div "[PERSON_NAME]" at bounding box center [551, 596] width 852 height 143
copy span "Мы сравнили две пдф-версии и выполнили доперевод изменений, внесли их в предыду…"
click at [455, 719] on div at bounding box center [777, 723] width 1383 height 8
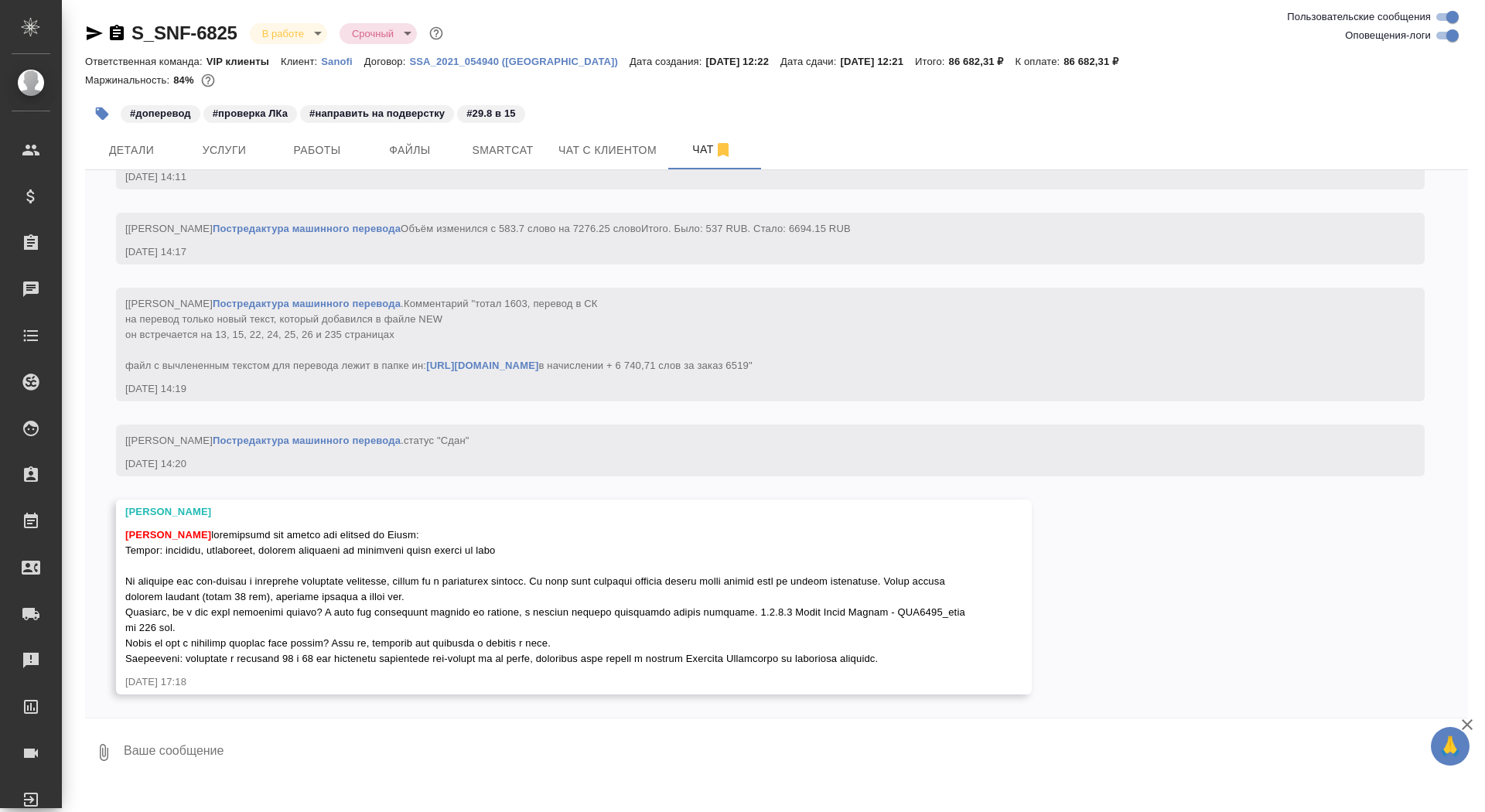
click at [455, 762] on textarea at bounding box center [795, 752] width 1346 height 53
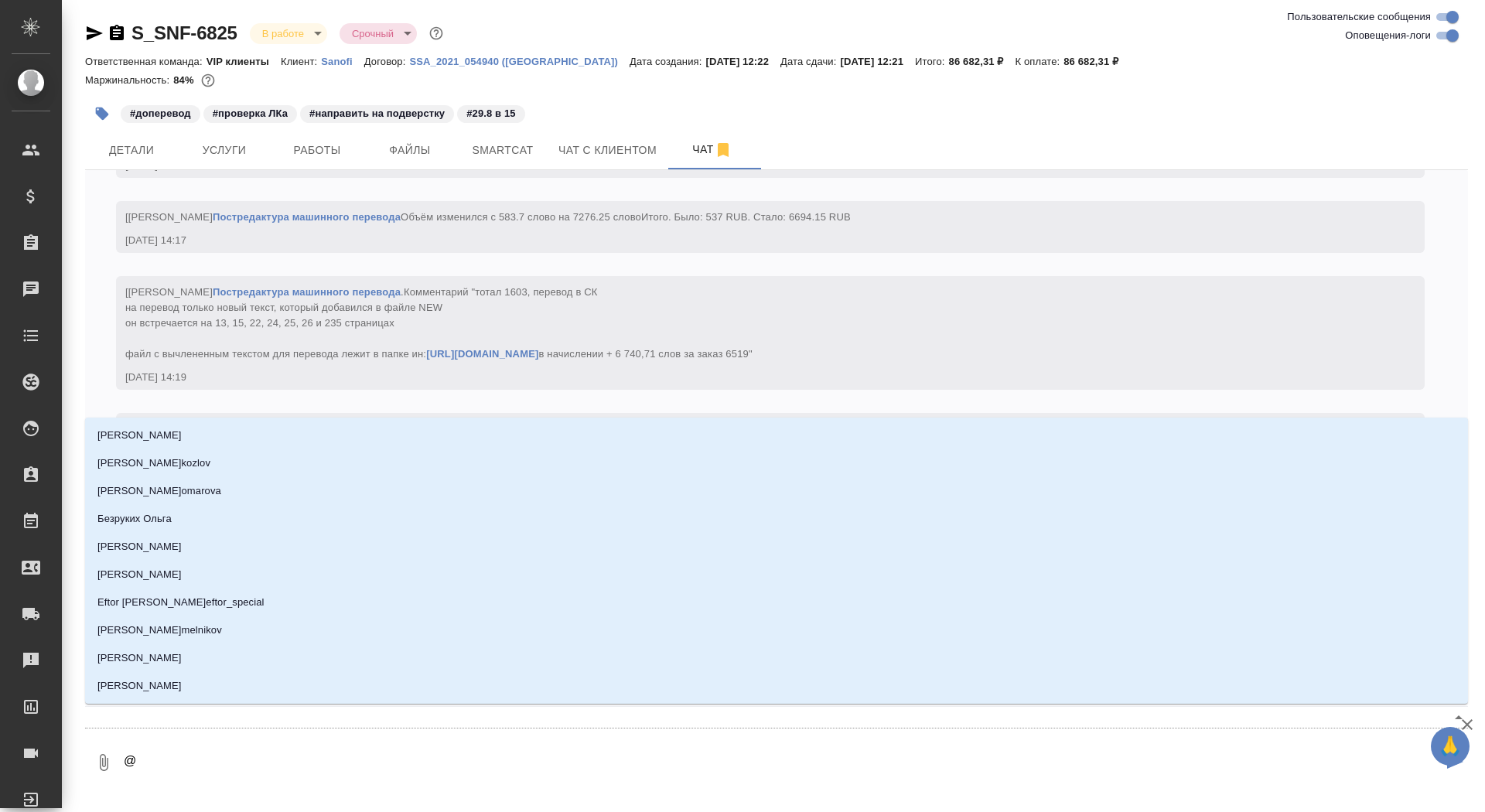
type textarea "@г"
type input "г"
type textarea "@го"
type input "го"
type textarea "@гор"
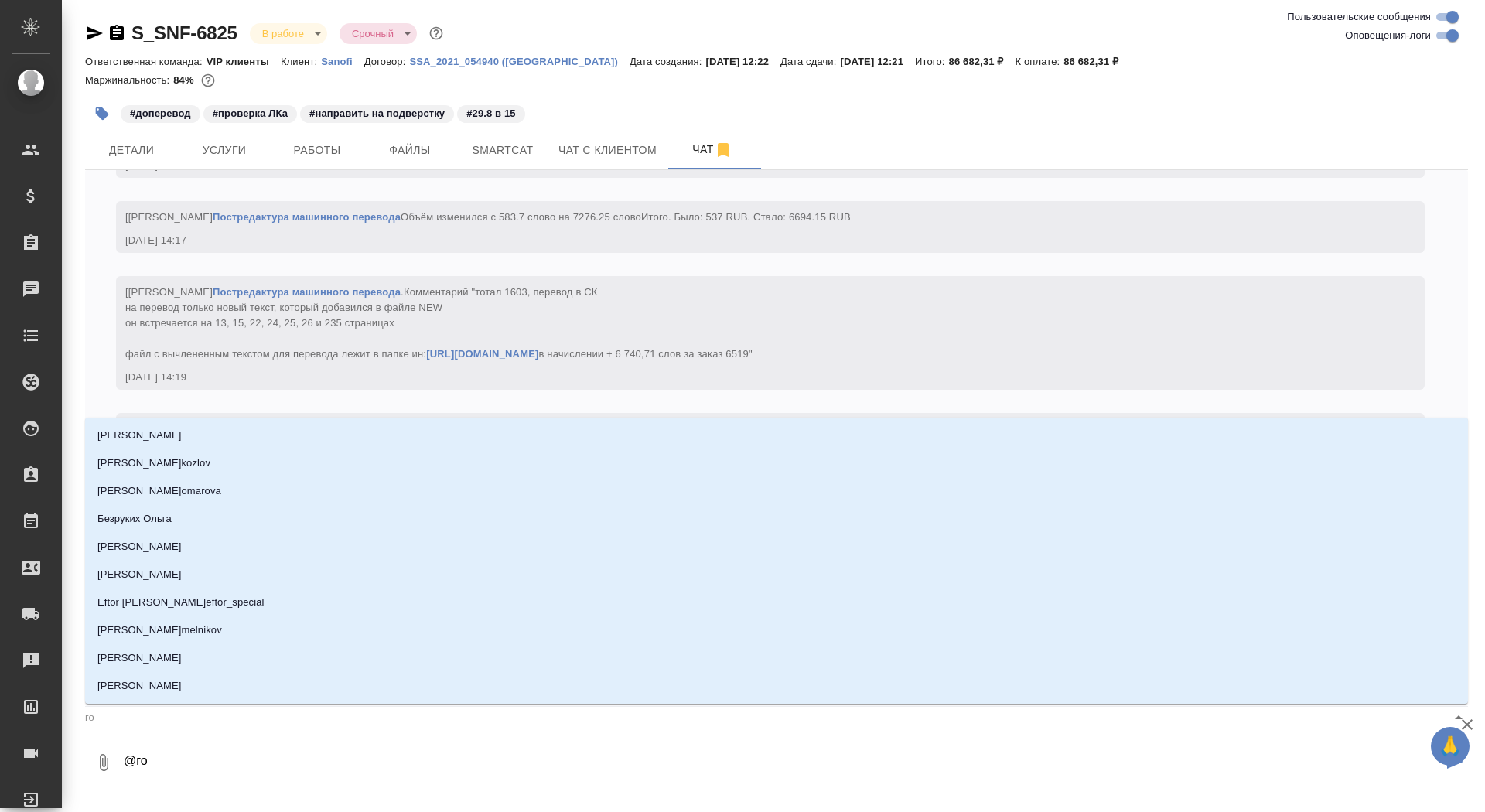
type input "гор"
type textarea "@горш"
type input "горш"
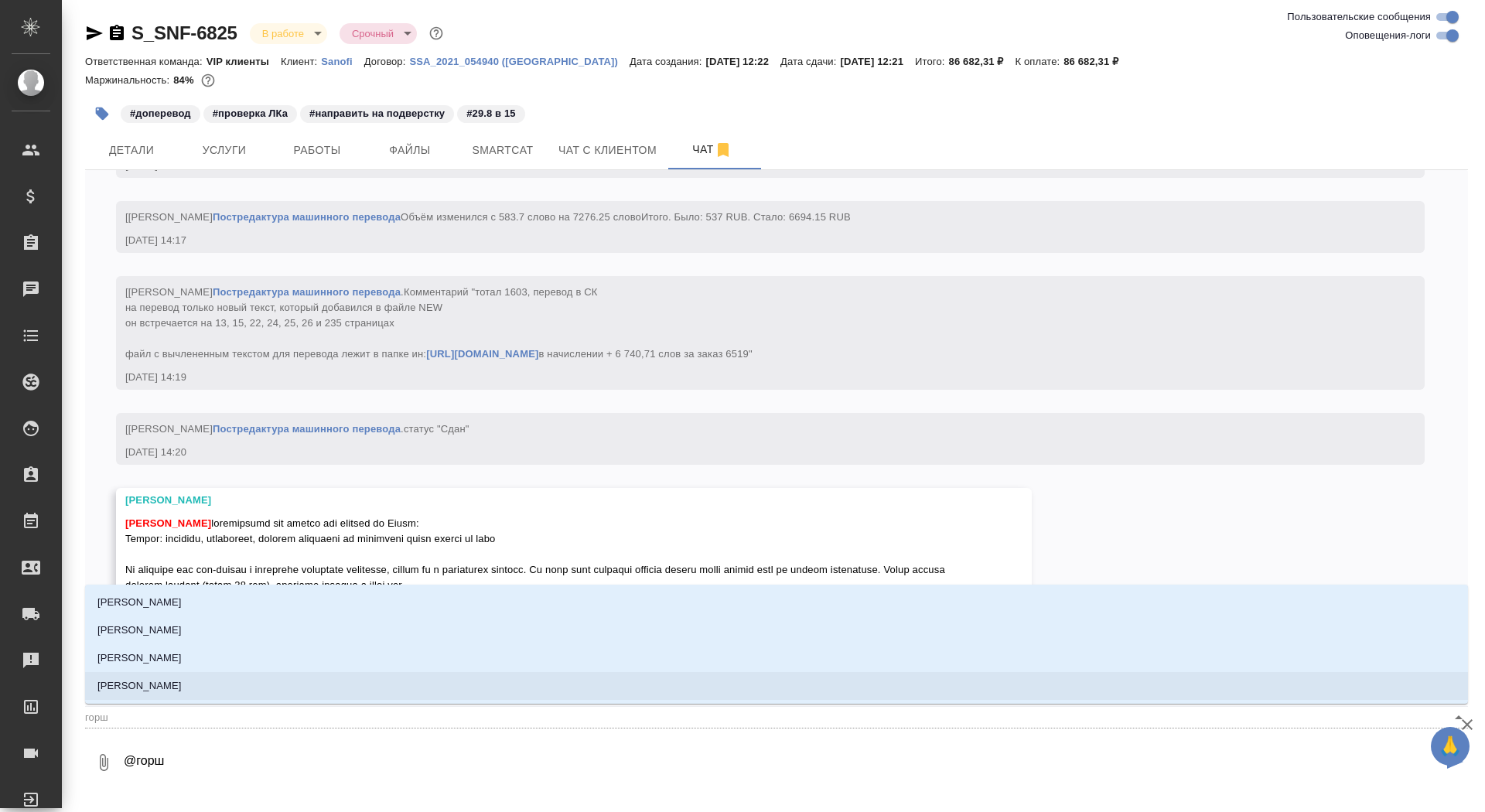
click at [404, 689] on li "[PERSON_NAME]" at bounding box center [777, 686] width 1383 height 27
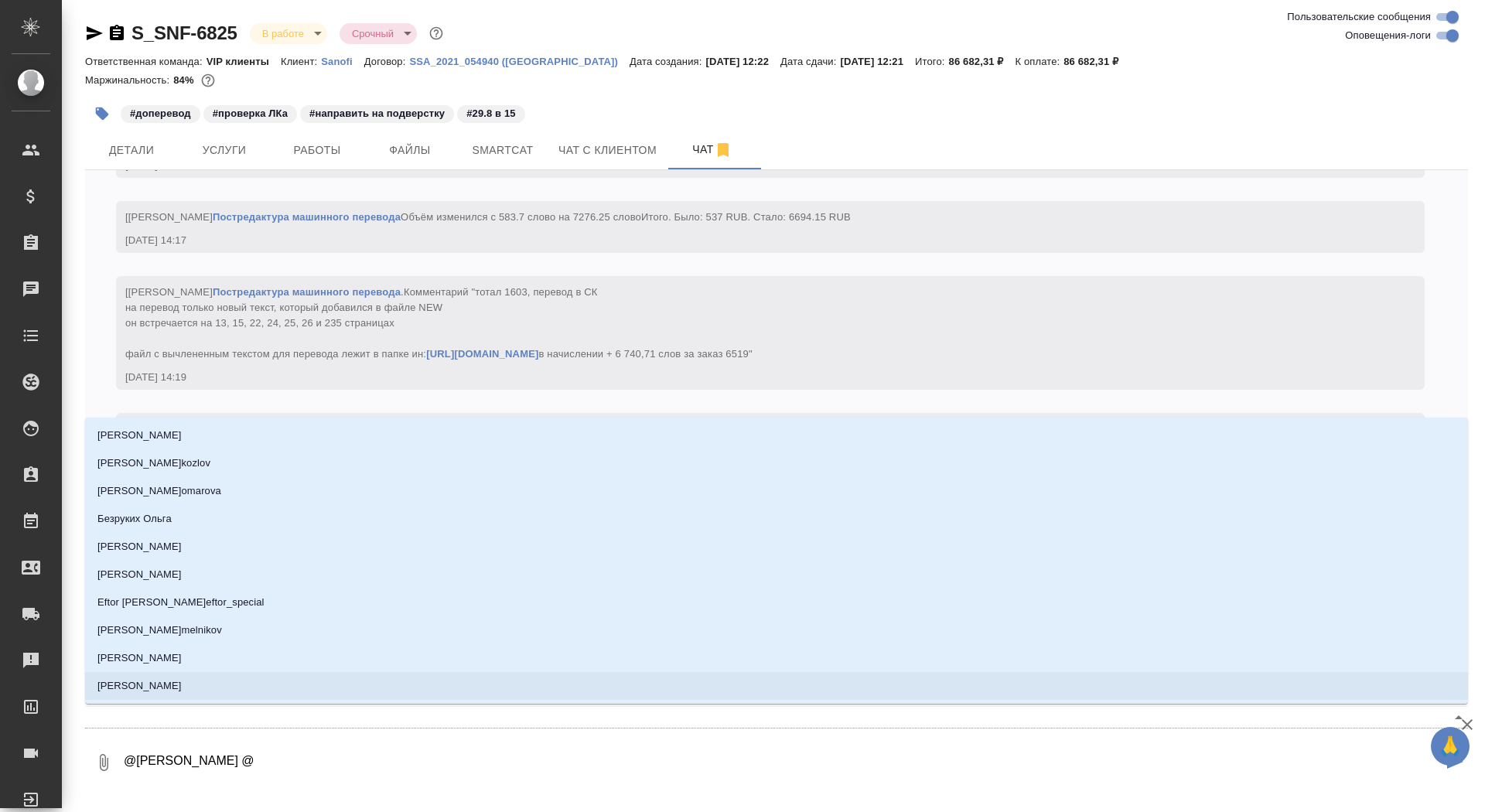
type textarea "@Горшкова Валентина @б"
type input "б"
type textarea "@Горшкова Валентина @бо"
type input "бо"
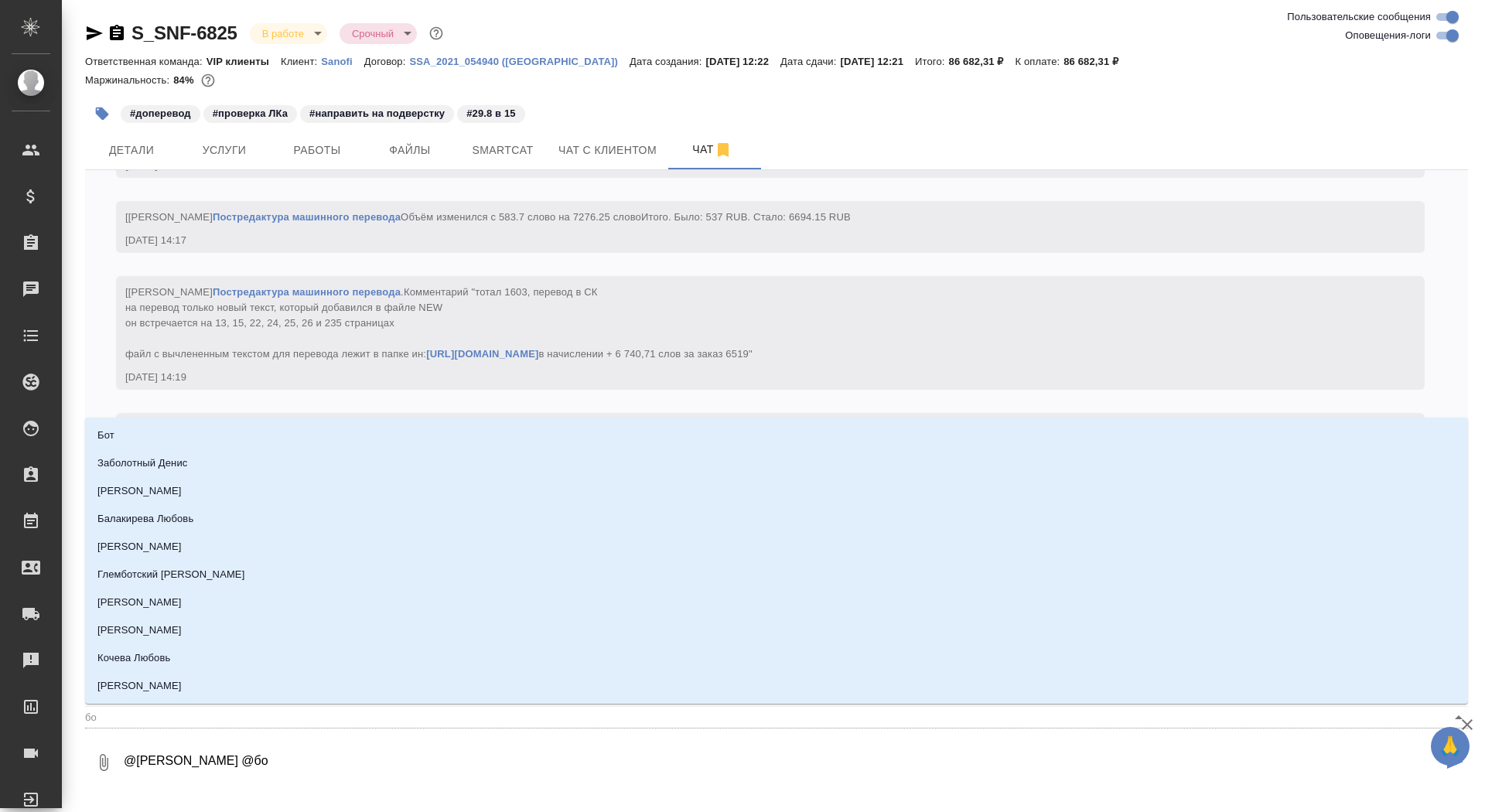
type textarea "@Горшкова Валентина @бор"
type input "бор"
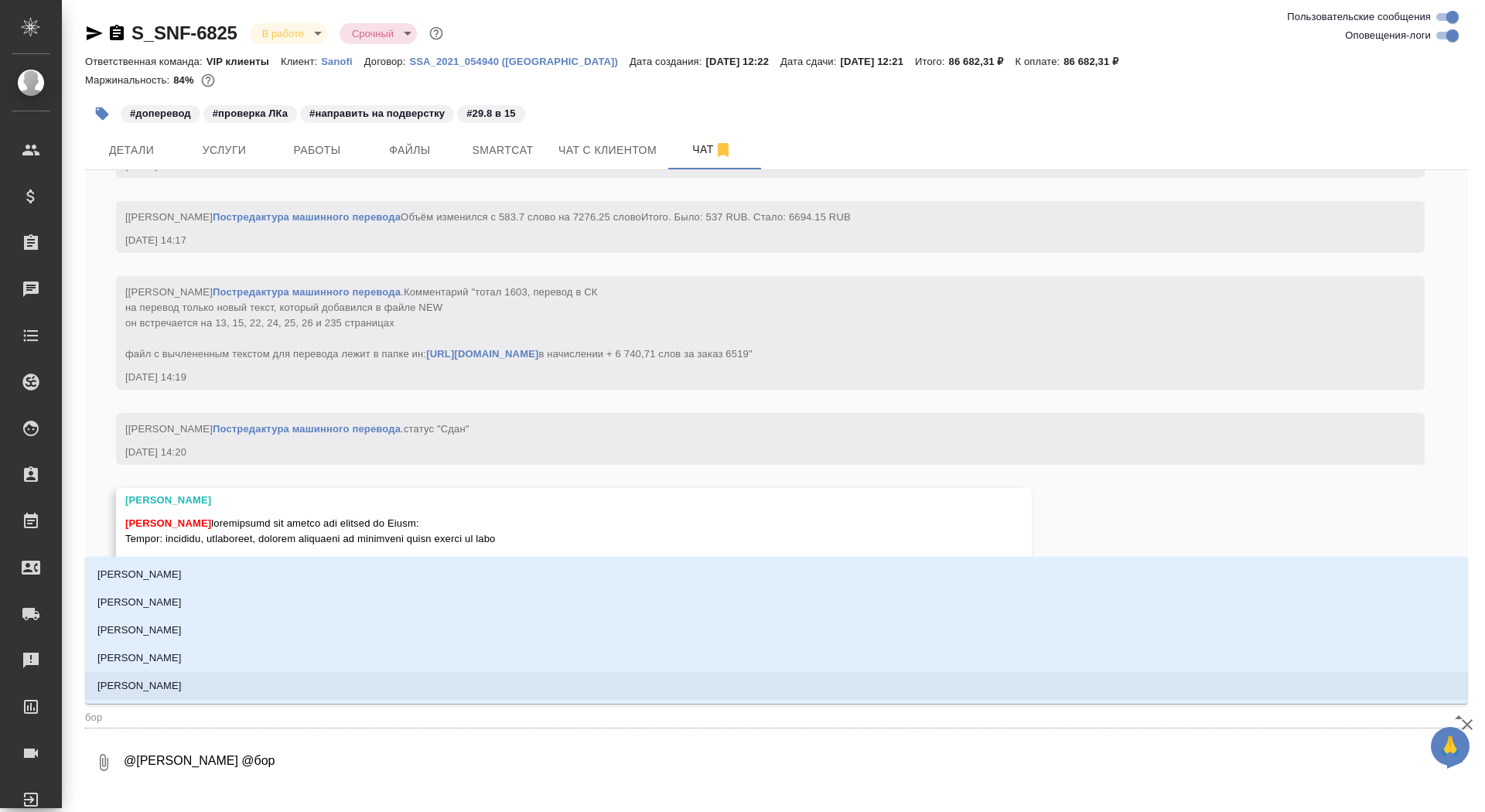
type textarea "@Горшкова Валентина @борз"
type input "борз"
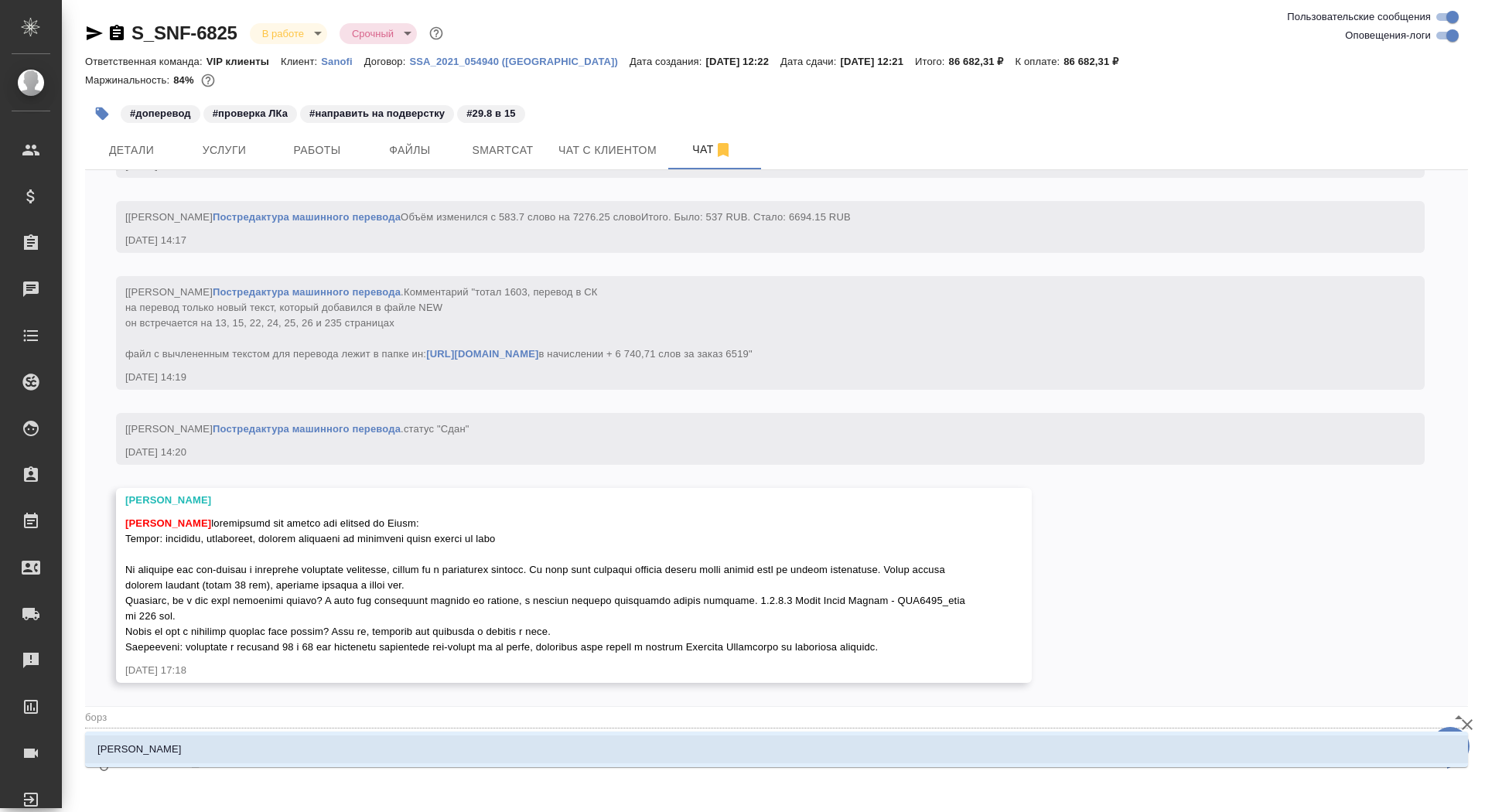
click at [364, 752] on li "Борзова Анастасия" at bounding box center [777, 749] width 1383 height 27
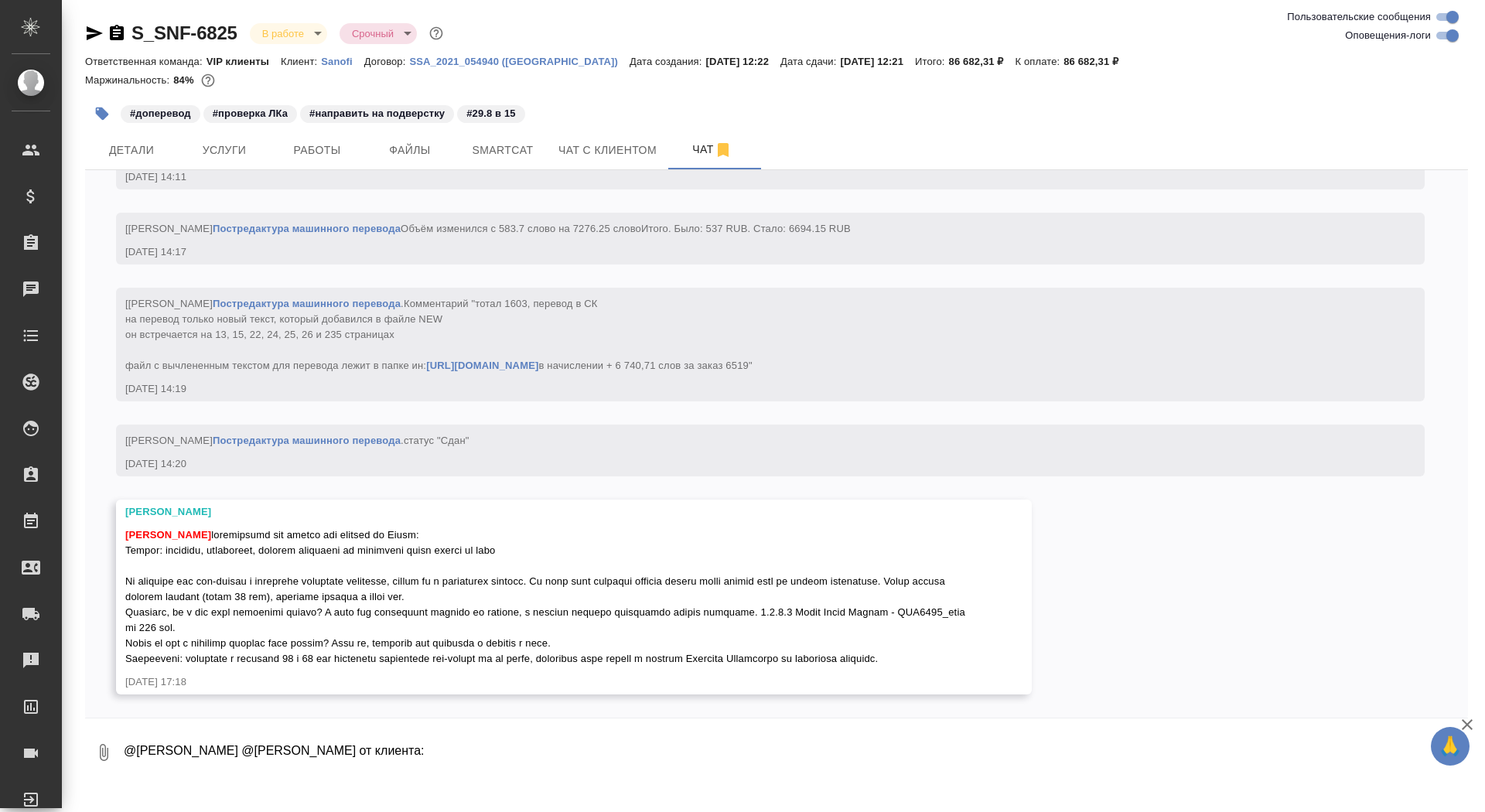
paste textarea "Прошу прощения, направила Вам необрезанный новый файл. Перевод таблиц не нужен,…"
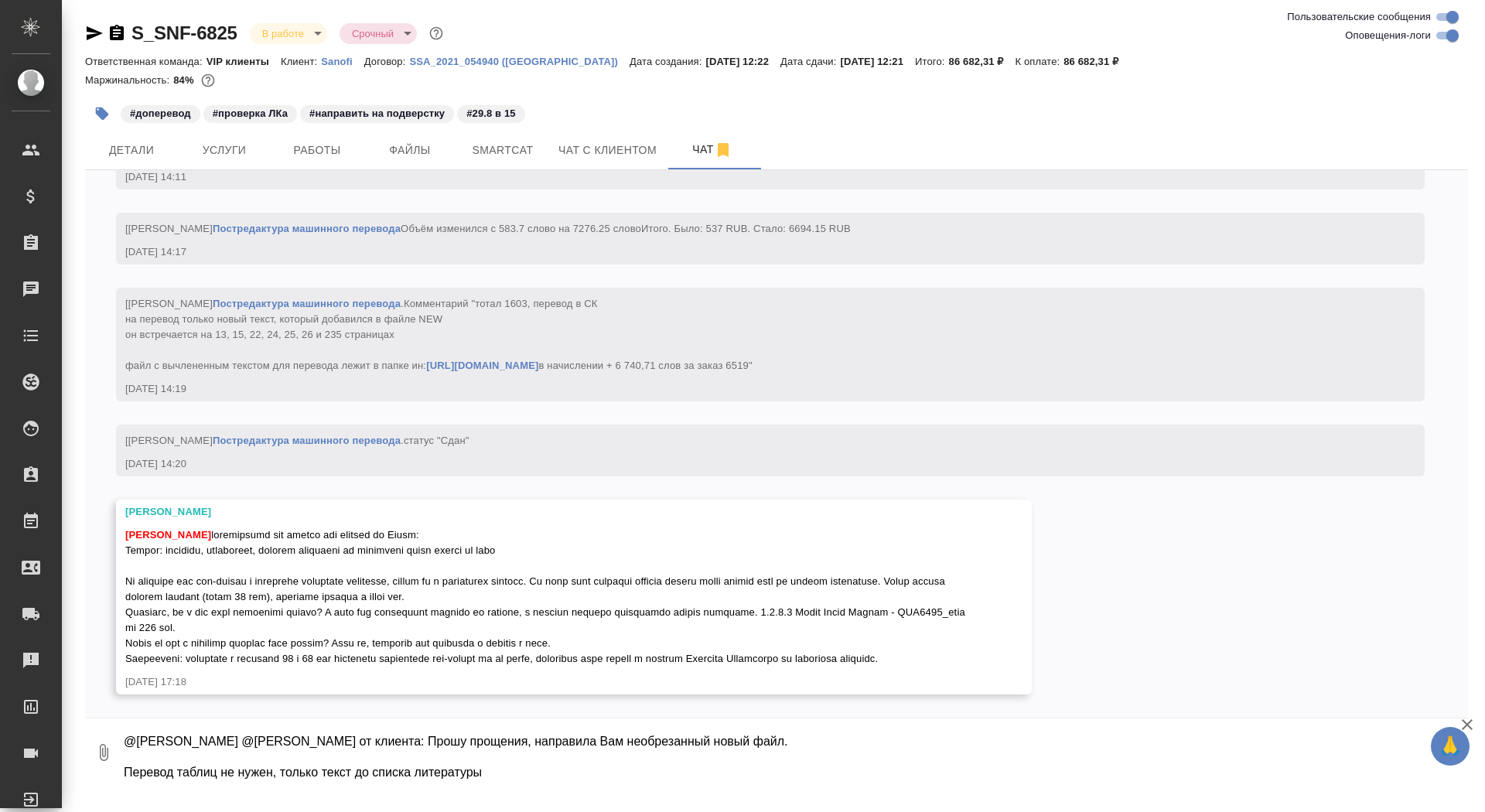
type textarea "@Горшкова Валентина @Борзова Анастасия от клиента: Прошу прощения, направила Ва…"
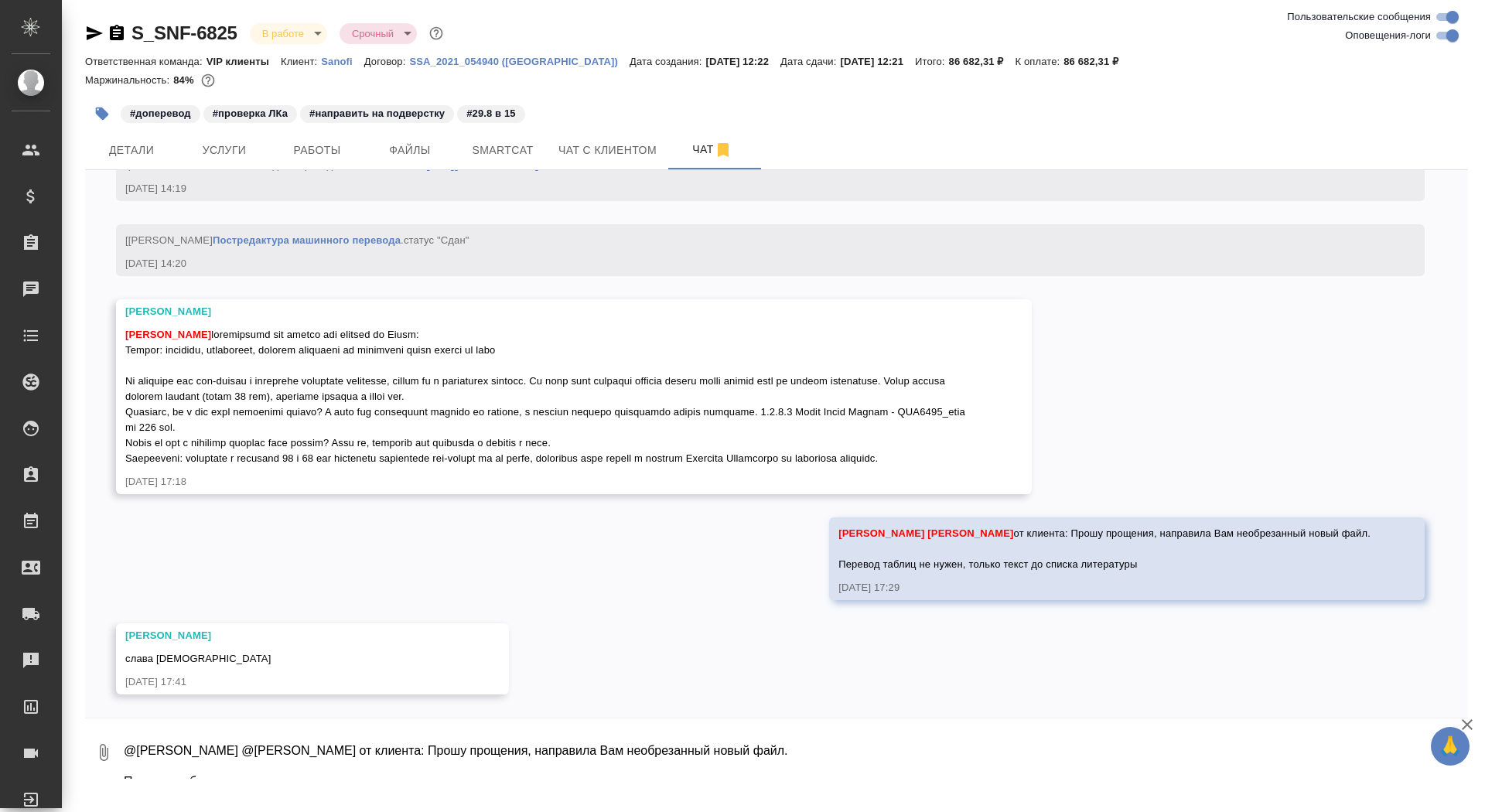
scroll to position [11285, 0]
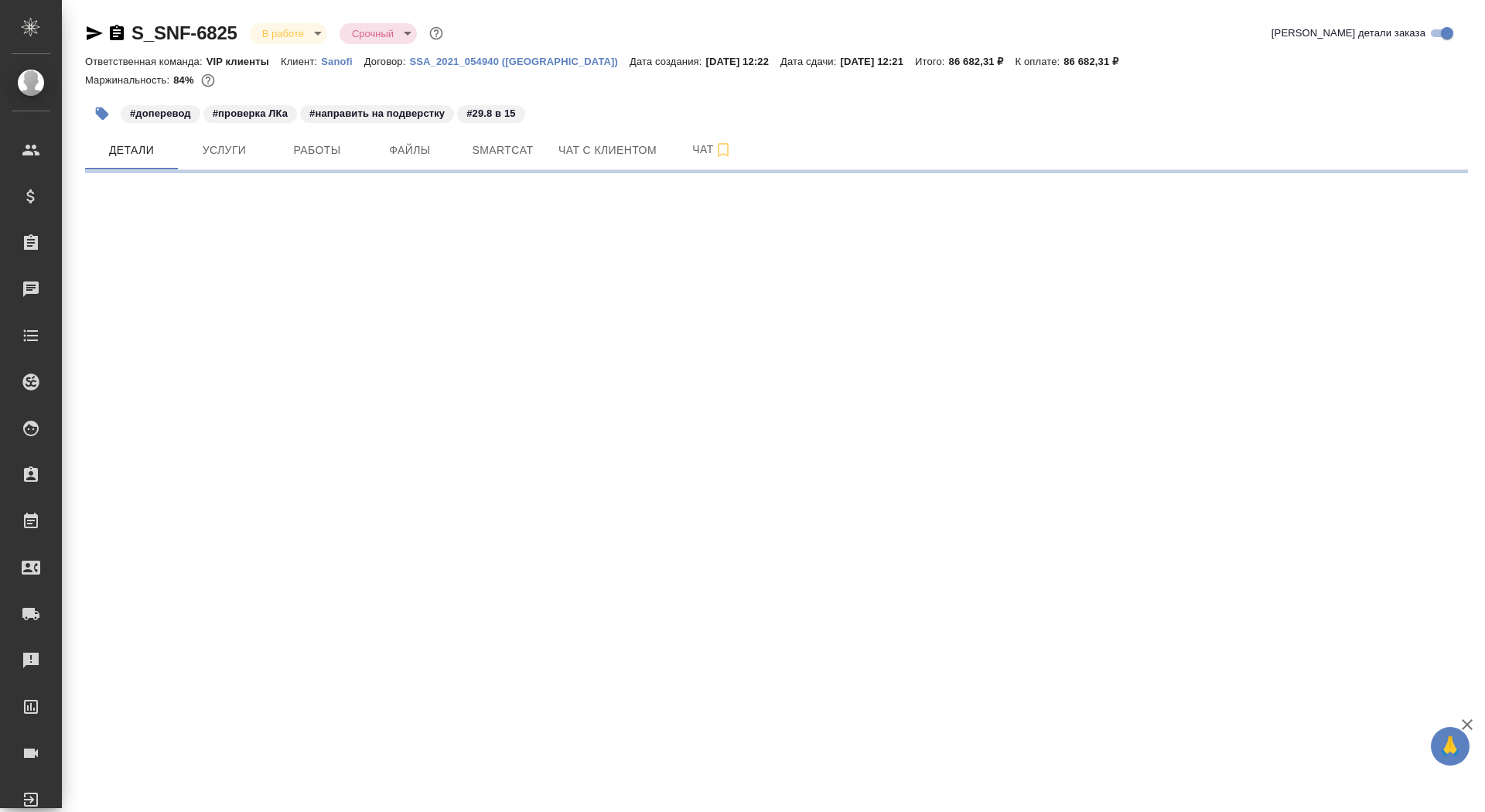
select select "RU"
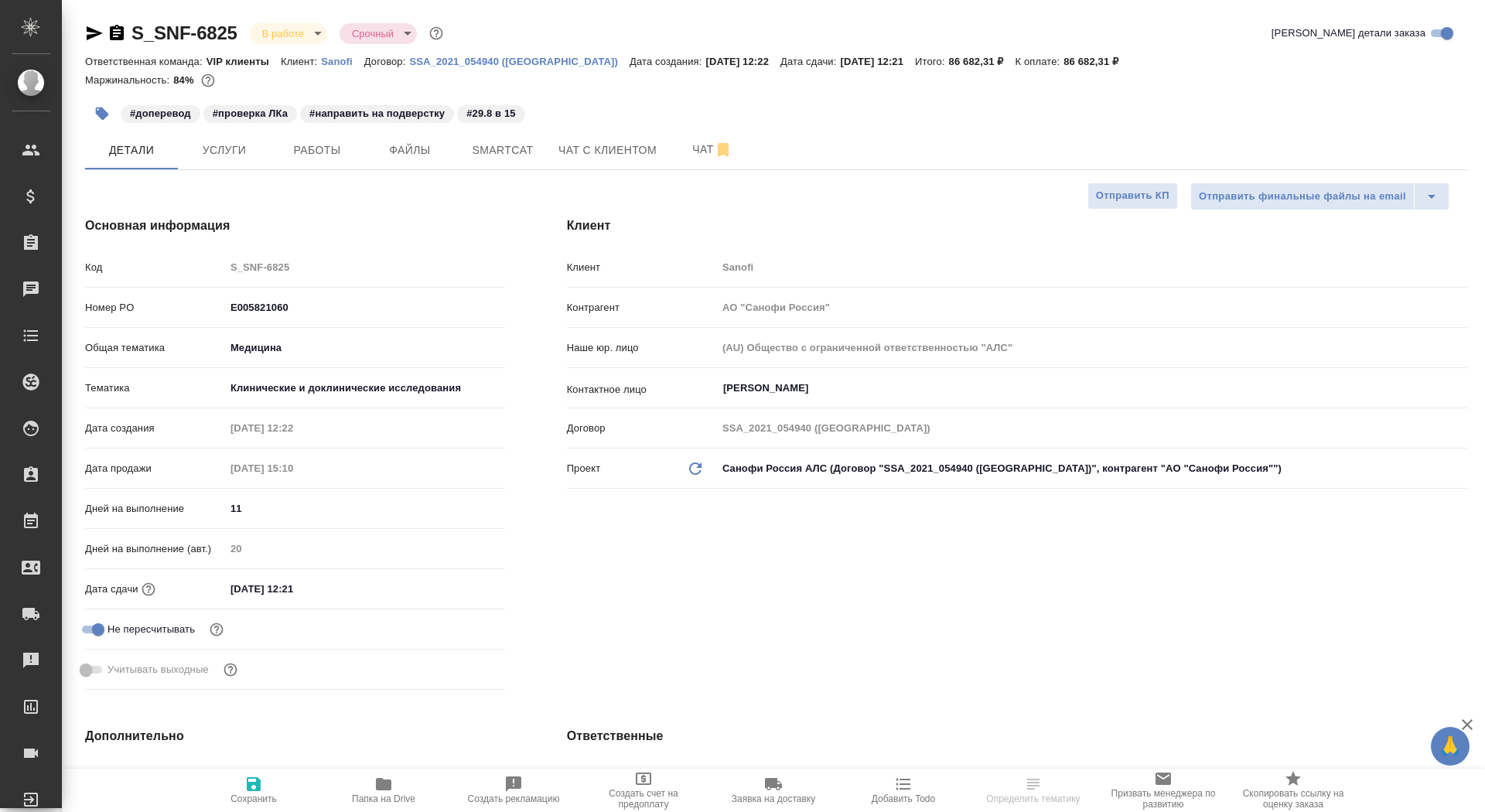
type textarea "x"
click at [368, 793] on span "Папка на Drive" at bounding box center [384, 789] width 112 height 29
type textarea "x"
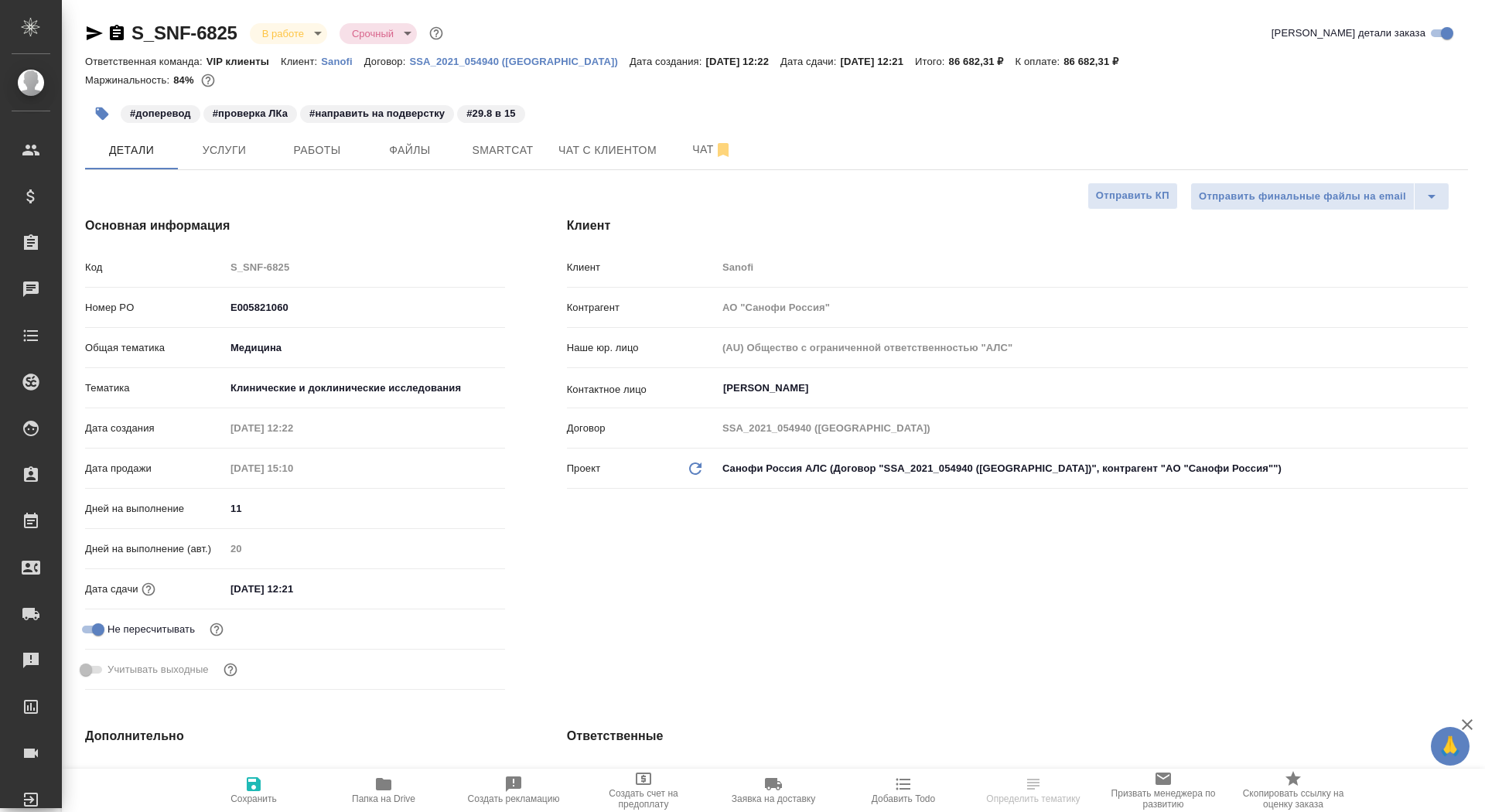
type textarea "x"
select select "RU"
type textarea "x"
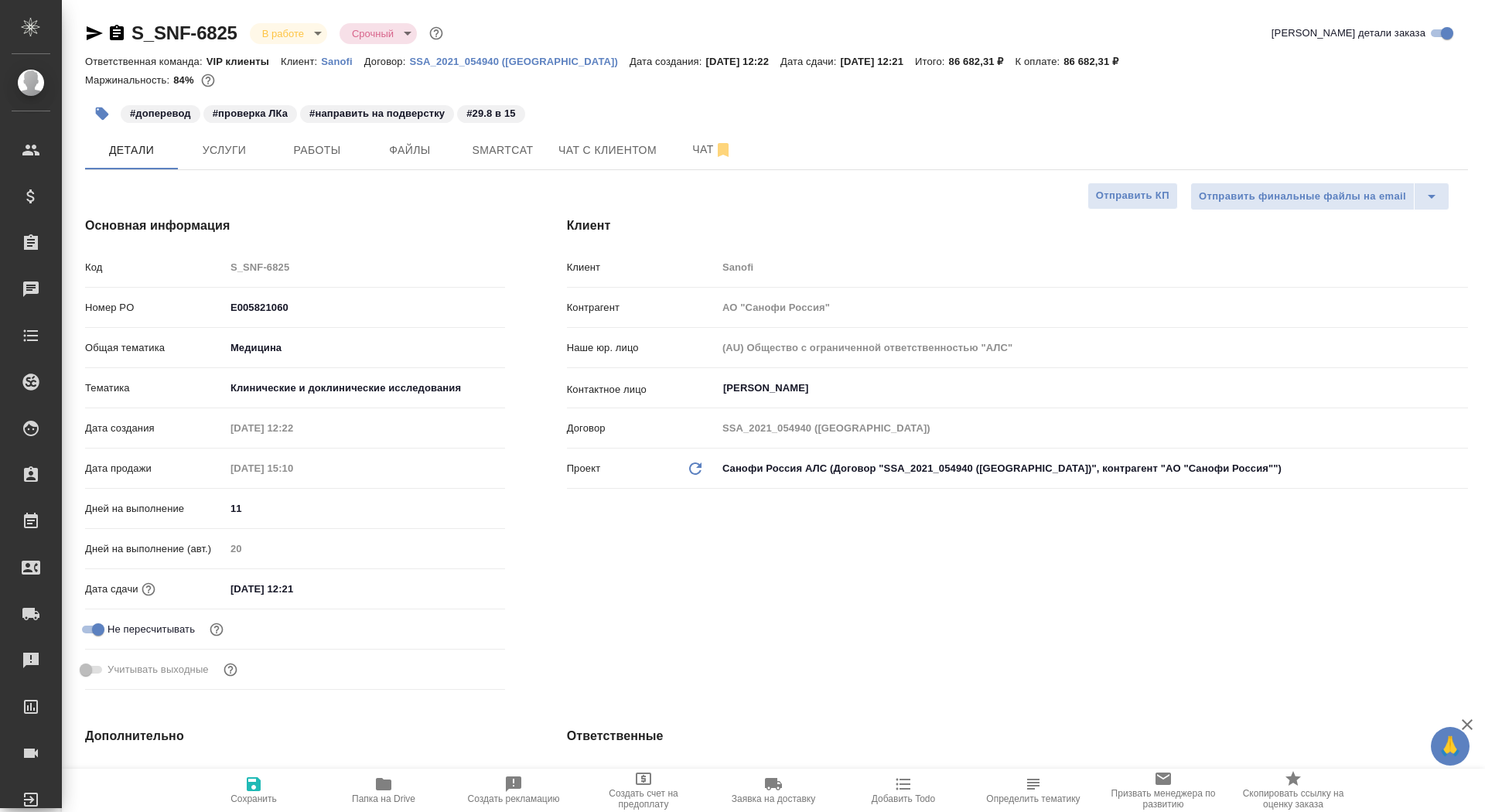
type textarea "x"
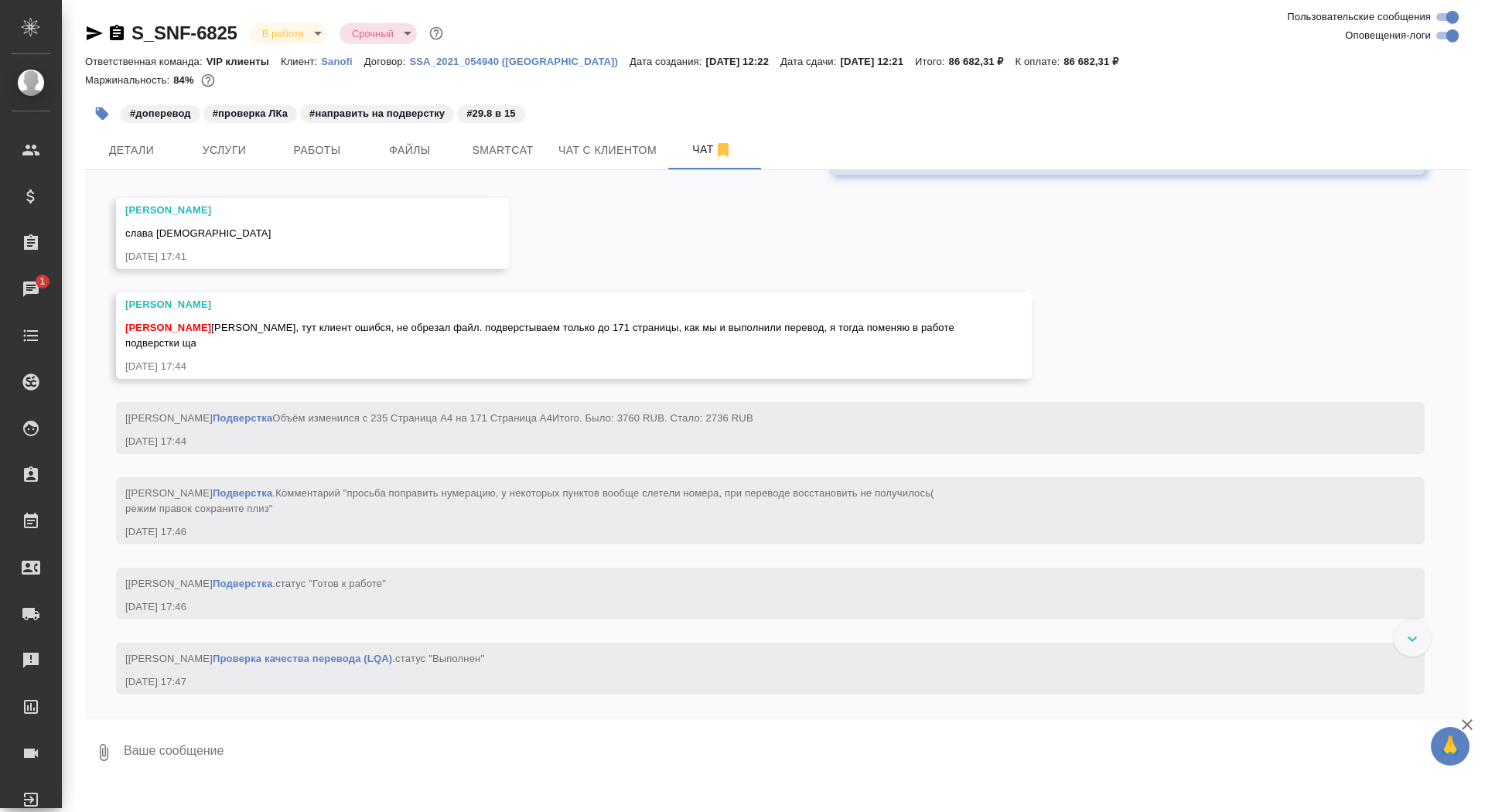
scroll to position [11726, 0]
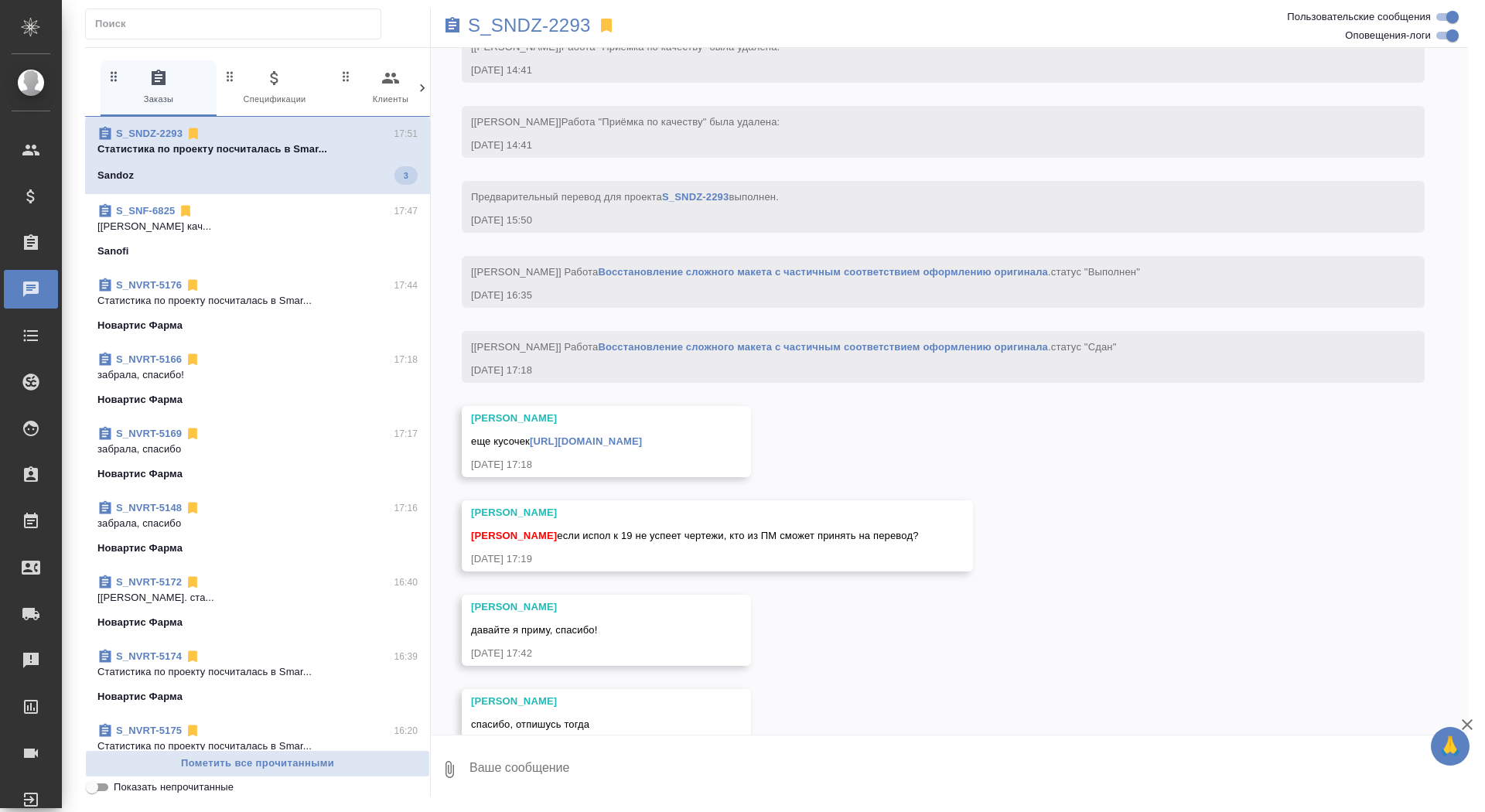
scroll to position [26208, 0]
